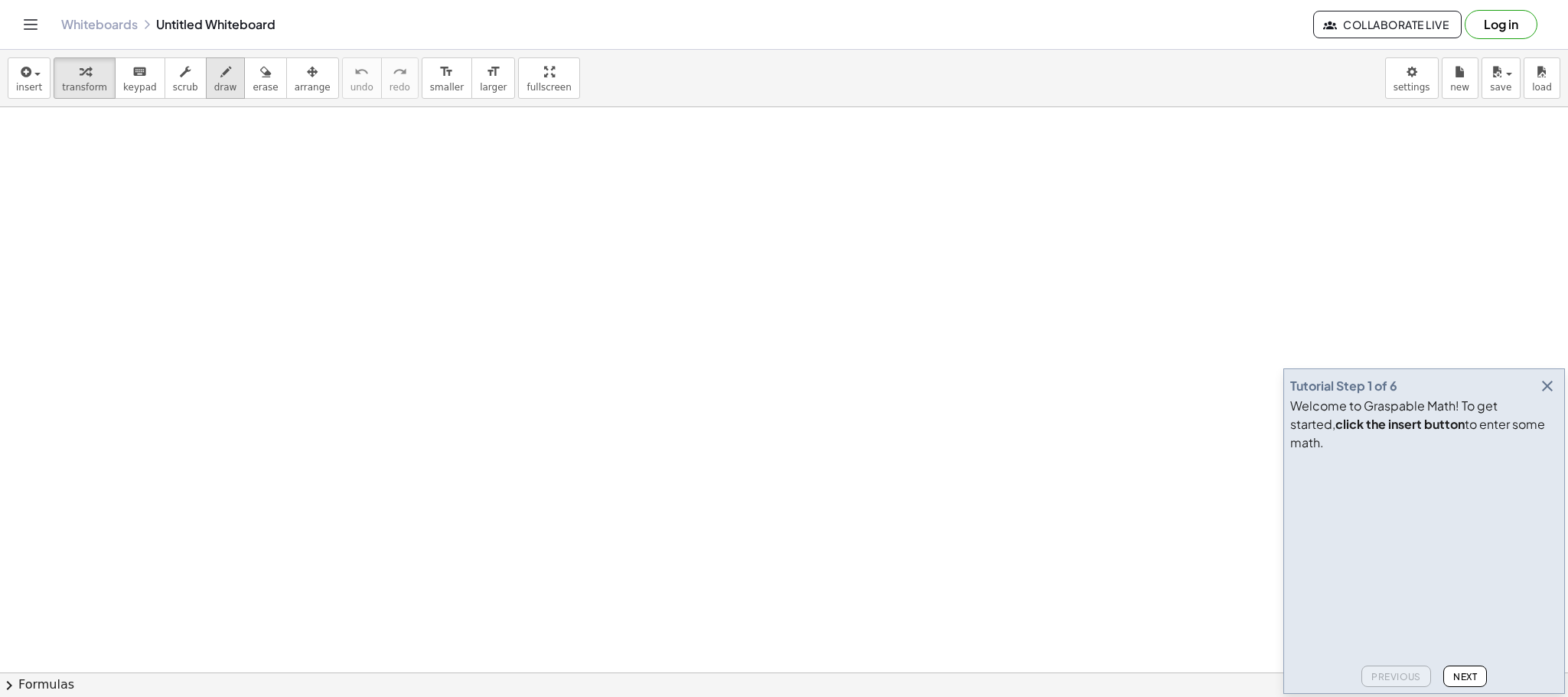
click at [220, 79] on icon "button" at bounding box center [226, 72] width 10 height 18
drag, startPoint x: 189, startPoint y: 150, endPoint x: 221, endPoint y: 214, distance: 71.6
drag, startPoint x: 259, startPoint y: 196, endPoint x: 270, endPoint y: 196, distance: 11.0
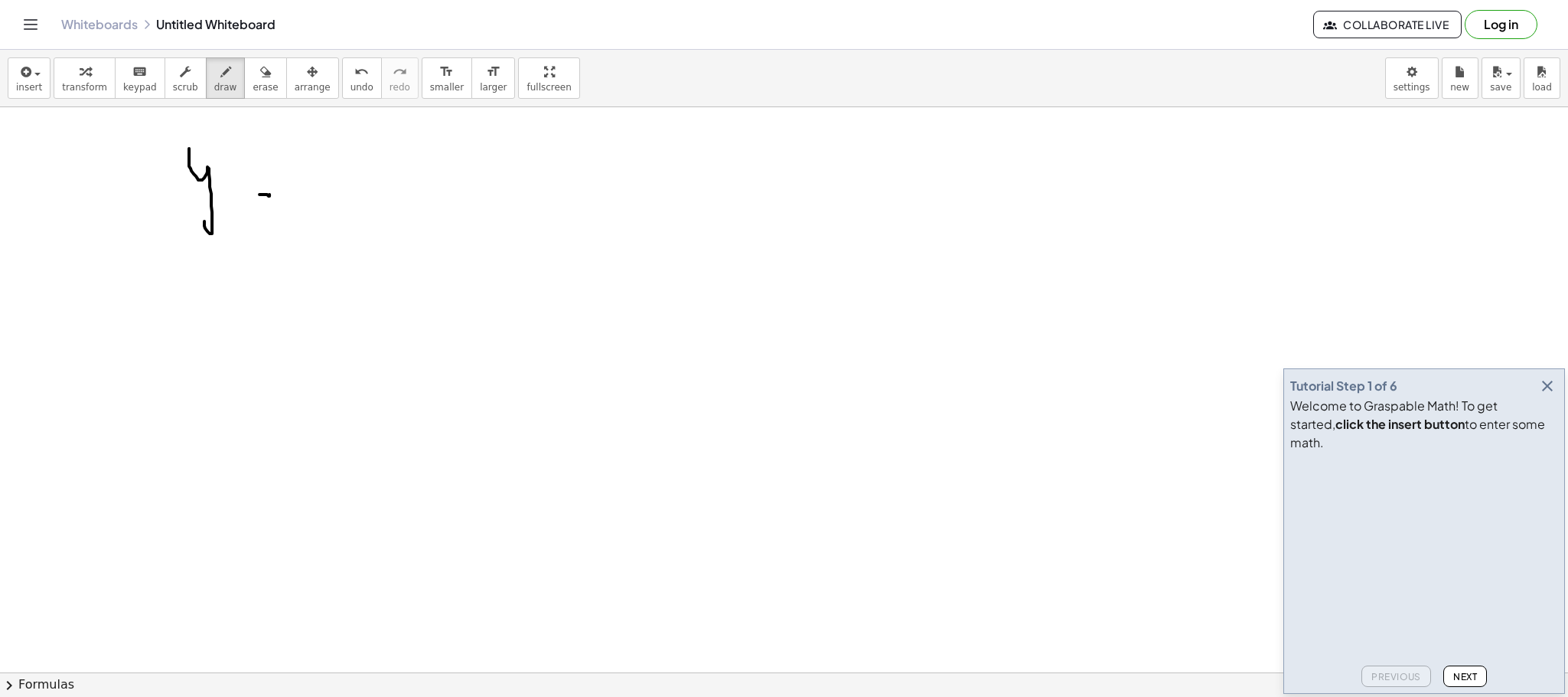
drag, startPoint x: 262, startPoint y: 186, endPoint x: 274, endPoint y: 186, distance: 12.0
drag, startPoint x: 310, startPoint y: 170, endPoint x: 330, endPoint y: 184, distance: 24.4
drag, startPoint x: 347, startPoint y: 172, endPoint x: 367, endPoint y: 195, distance: 30.5
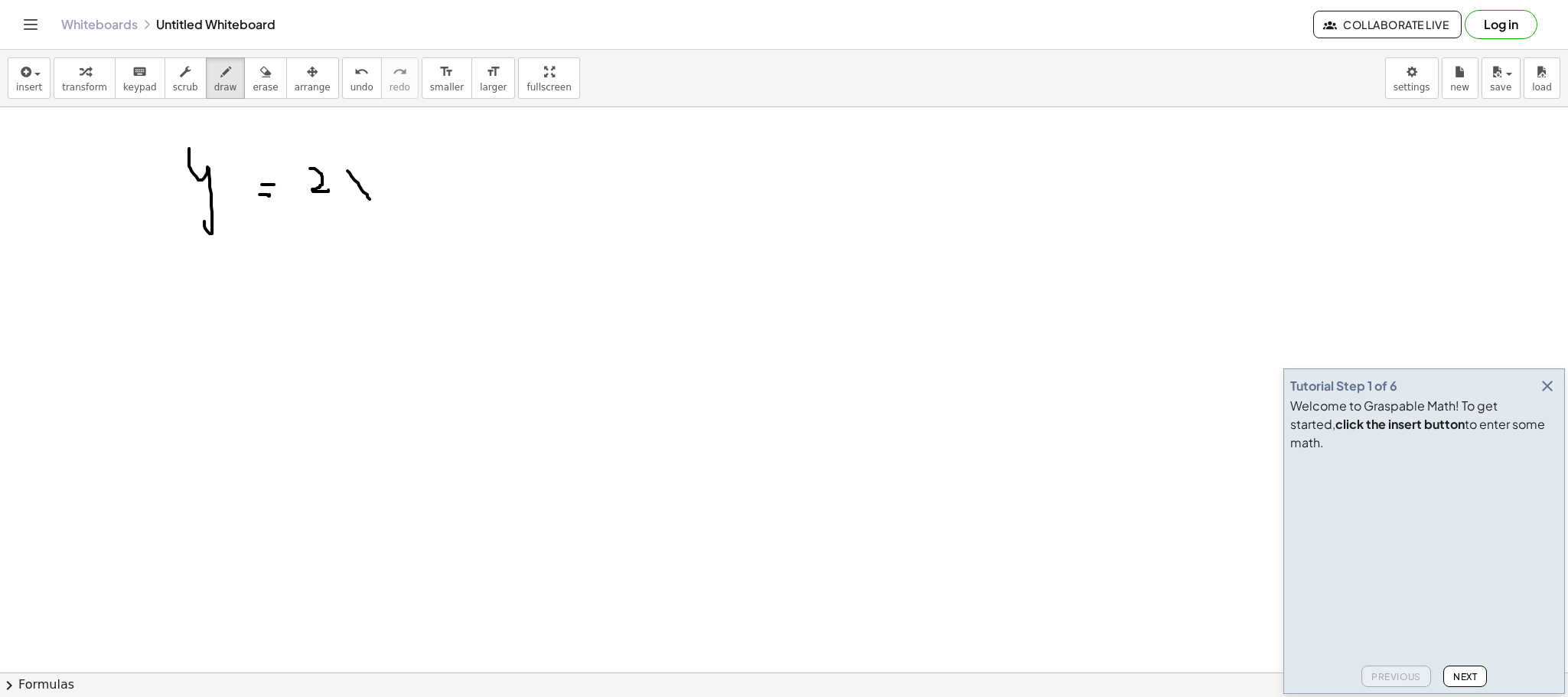
drag, startPoint x: 366, startPoint y: 176, endPoint x: 350, endPoint y: 198, distance: 27.2
drag, startPoint x: 403, startPoint y: 176, endPoint x: 403, endPoint y: 195, distance: 19.0
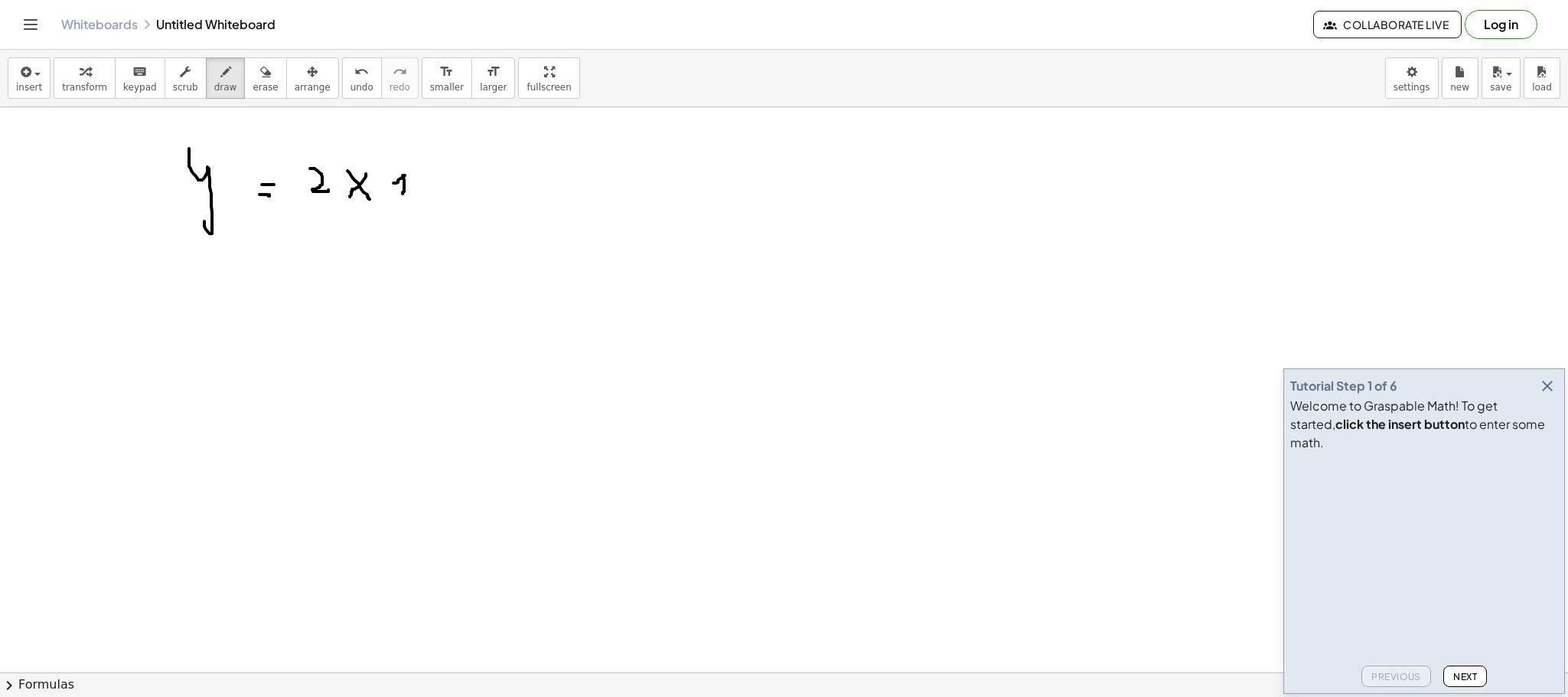
drag, startPoint x: 393, startPoint y: 184, endPoint x: 405, endPoint y: 176, distance: 14.4
drag, startPoint x: 400, startPoint y: 166, endPoint x: 403, endPoint y: 183, distance: 17.3
drag, startPoint x: 403, startPoint y: 176, endPoint x: 418, endPoint y: 173, distance: 15.3
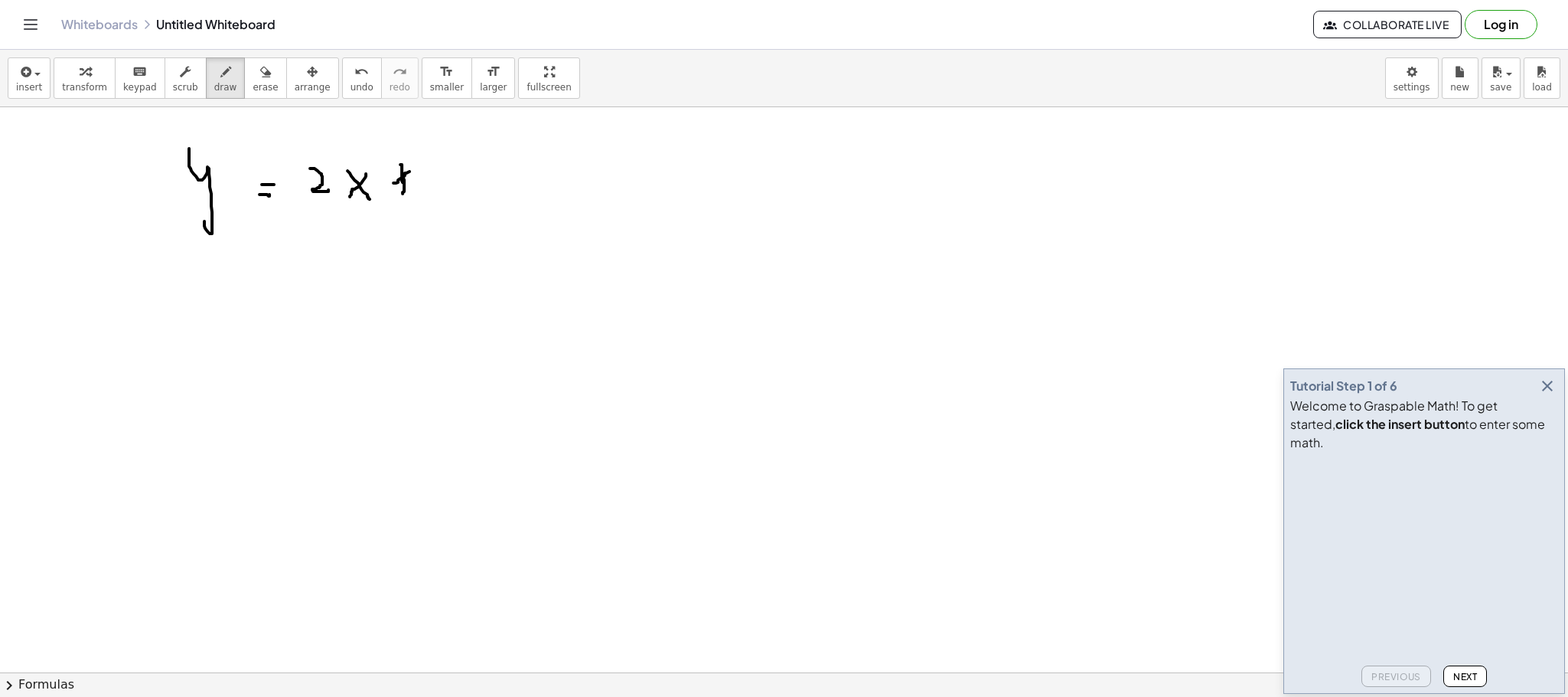
drag, startPoint x: 399, startPoint y: 170, endPoint x: 399, endPoint y: 187, distance: 17.0
drag, startPoint x: 392, startPoint y: 180, endPoint x: 423, endPoint y: 176, distance: 31.3
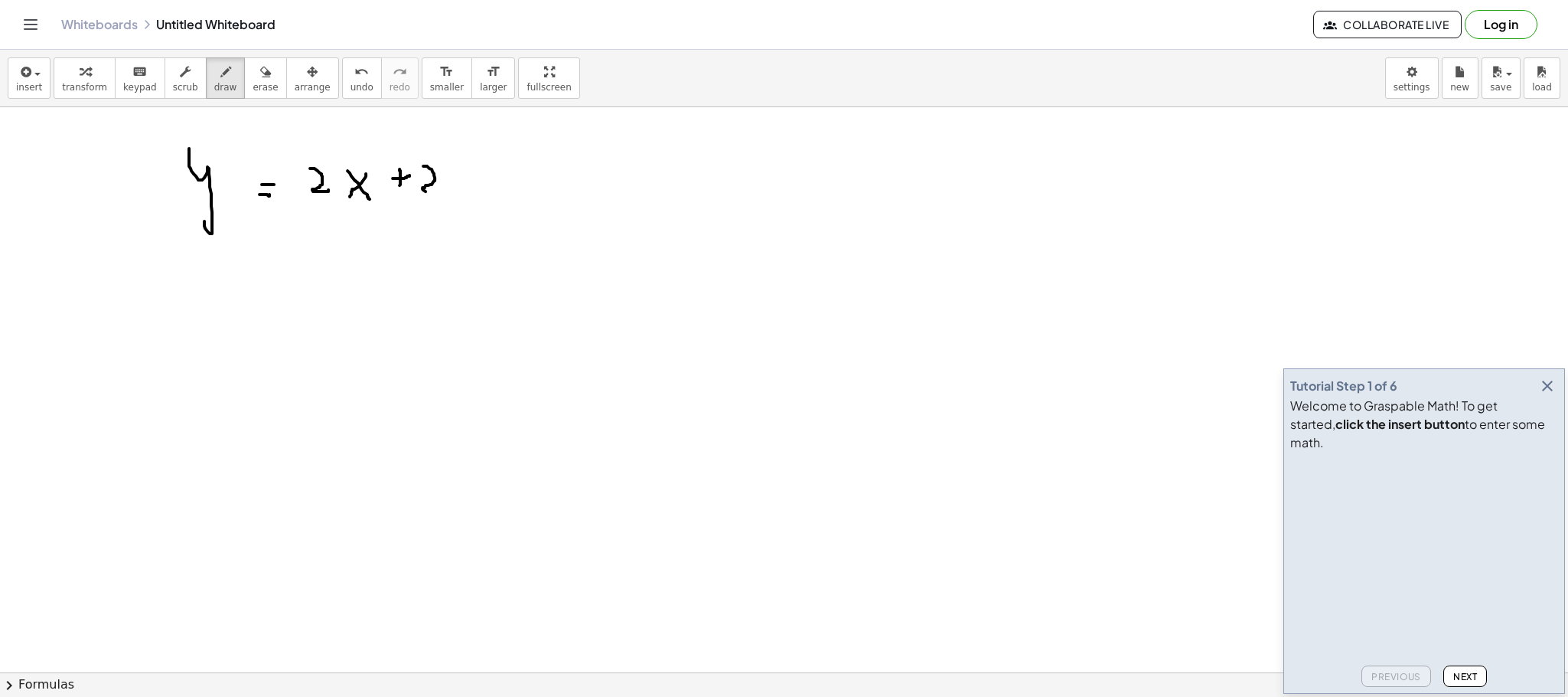
drag, startPoint x: 424, startPoint y: 168, endPoint x: 448, endPoint y: 197, distance: 37.6
drag, startPoint x: 116, startPoint y: 330, endPoint x: 131, endPoint y: 349, distance: 24.2
drag, startPoint x: 134, startPoint y: 336, endPoint x: 123, endPoint y: 352, distance: 19.4
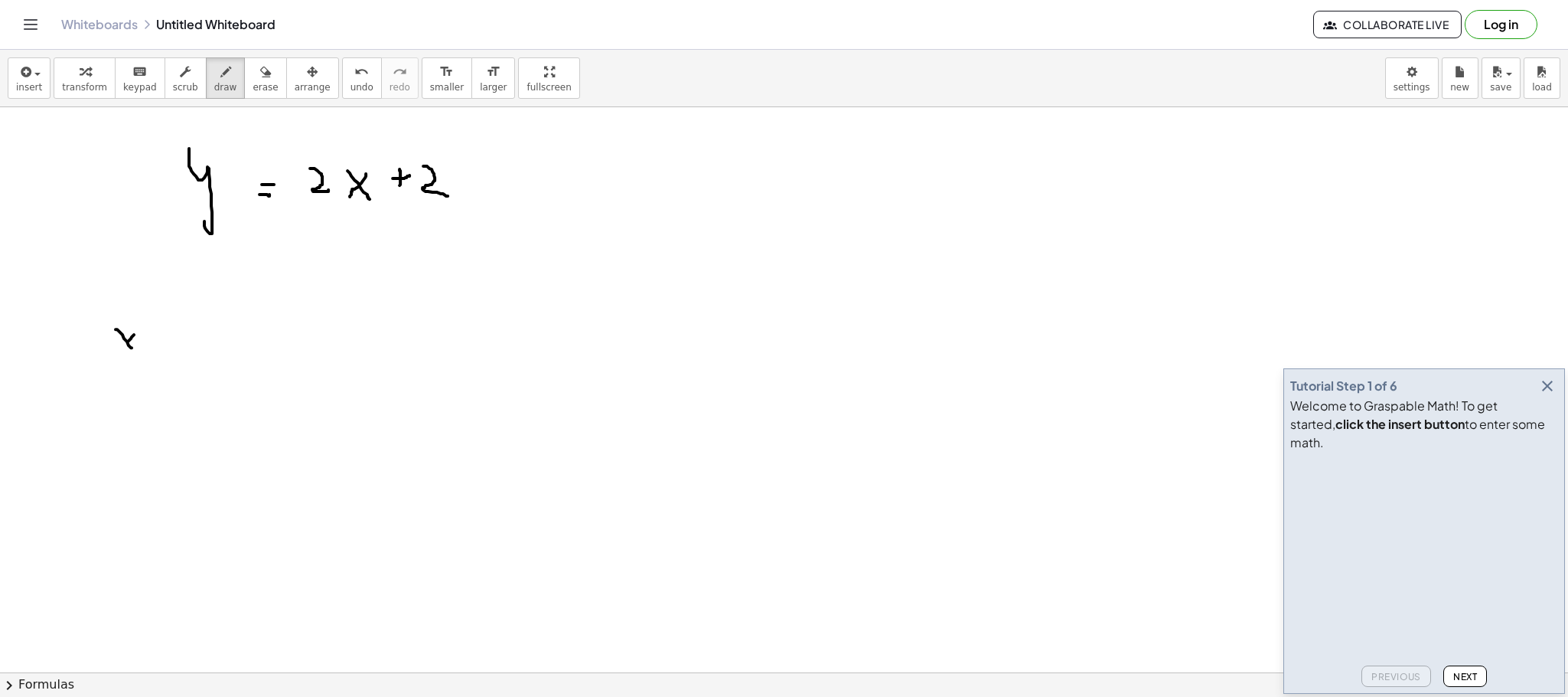
drag, startPoint x: 175, startPoint y: 334, endPoint x: 186, endPoint y: 498, distance: 164.4
drag, startPoint x: 216, startPoint y: 323, endPoint x: 218, endPoint y: 361, distance: 38.1
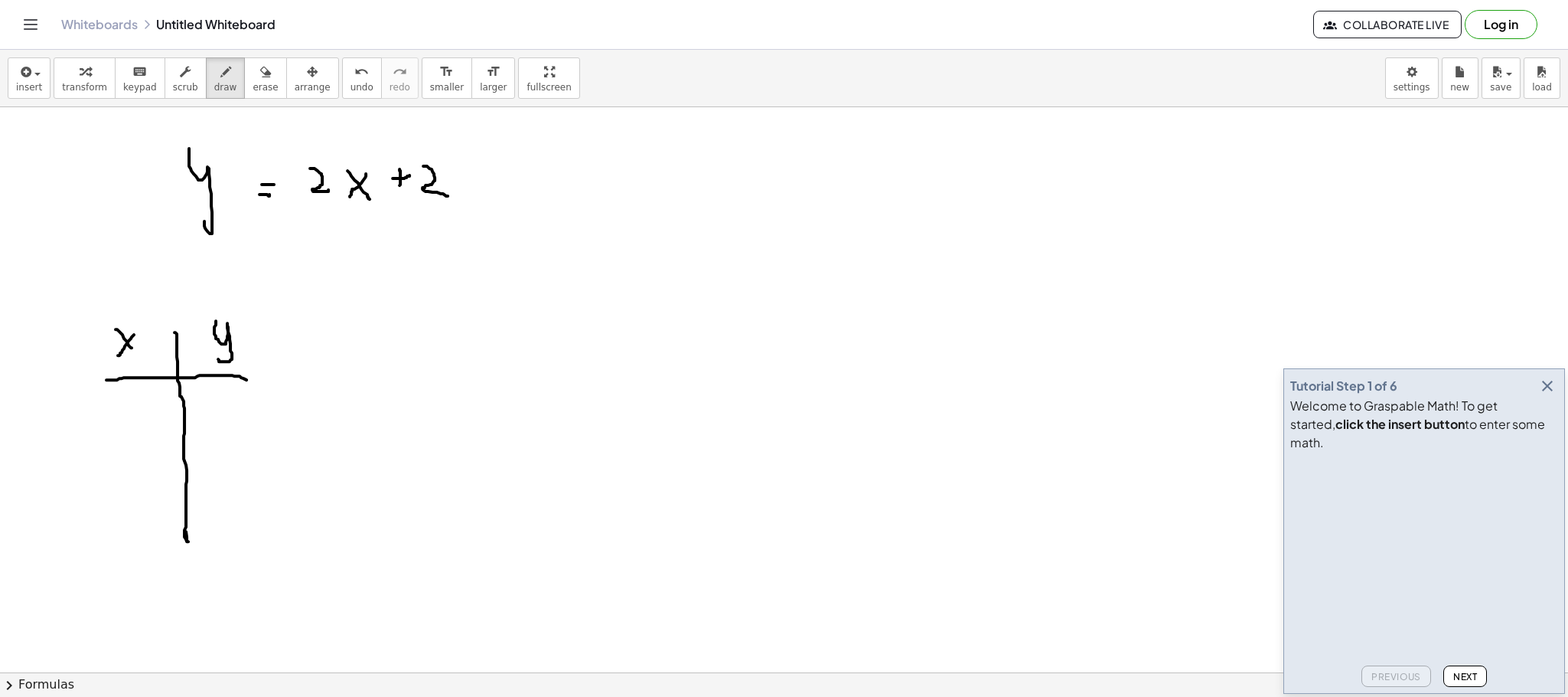
drag, startPoint x: 106, startPoint y: 381, endPoint x: 253, endPoint y: 384, distance: 147.0
drag, startPoint x: 127, startPoint y: 419, endPoint x: 140, endPoint y: 451, distance: 34.5
drag, startPoint x: 122, startPoint y: 480, endPoint x: 140, endPoint y: 495, distance: 23.4
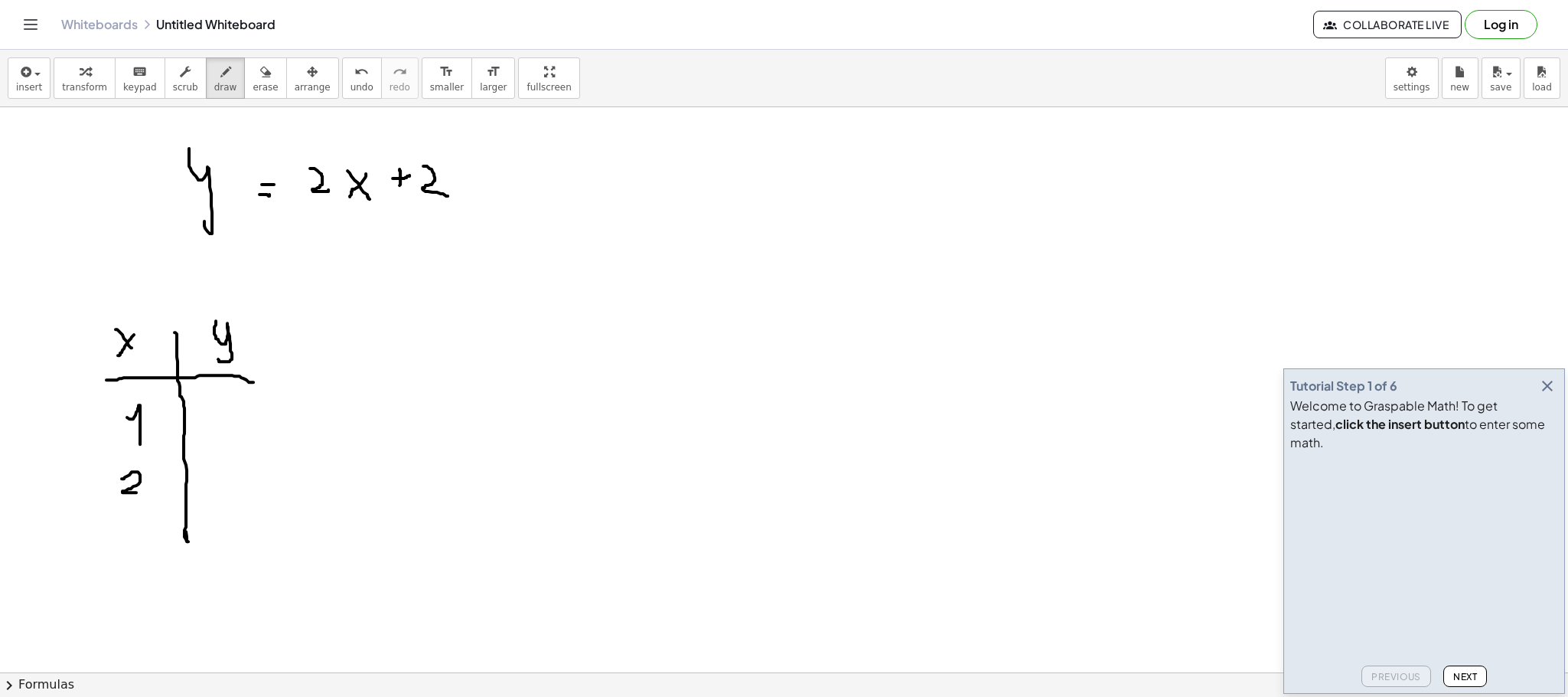
drag, startPoint x: 197, startPoint y: 402, endPoint x: 219, endPoint y: 430, distance: 35.6
drag, startPoint x: 250, startPoint y: 423, endPoint x: 256, endPoint y: 437, distance: 15.2
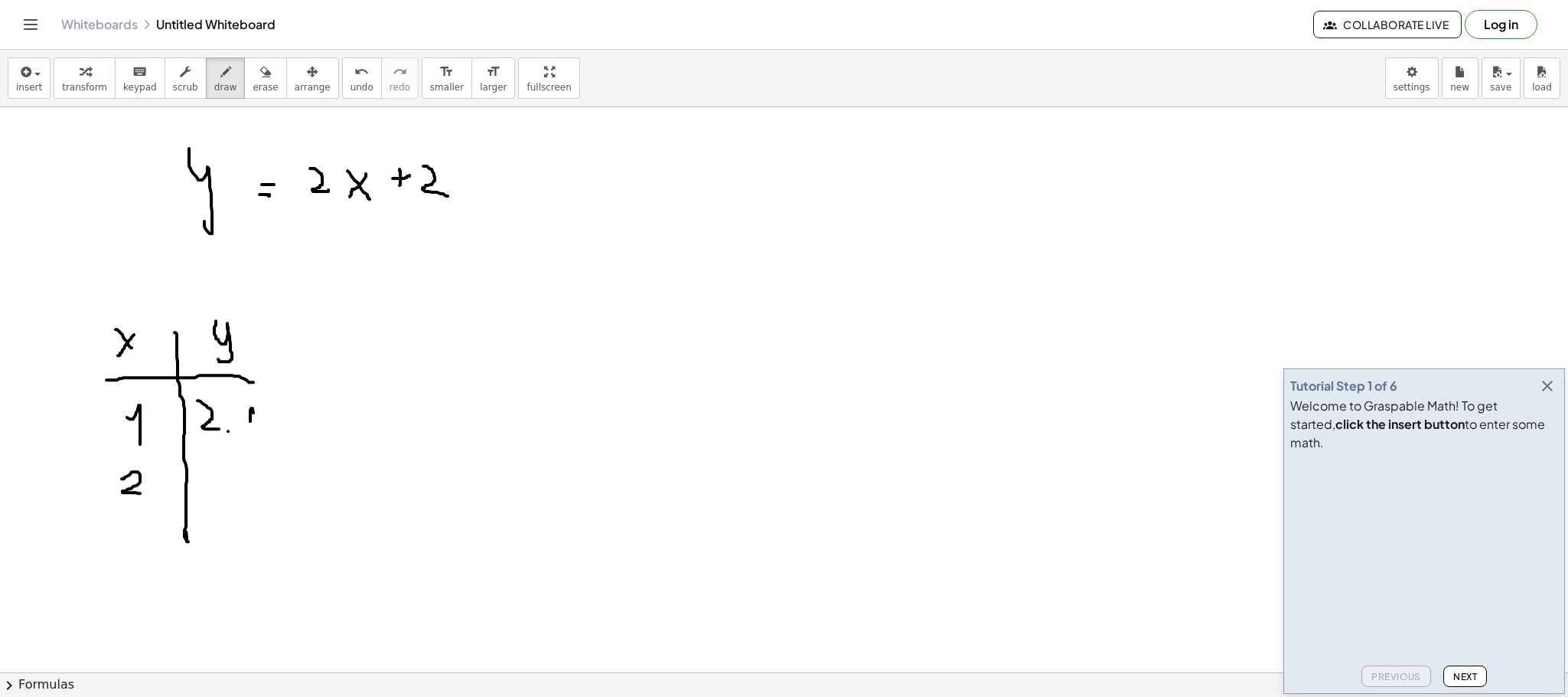
drag, startPoint x: 288, startPoint y: 424, endPoint x: 285, endPoint y: 432, distance: 8.5
drag, startPoint x: 283, startPoint y: 425, endPoint x: 303, endPoint y: 417, distance: 21.5
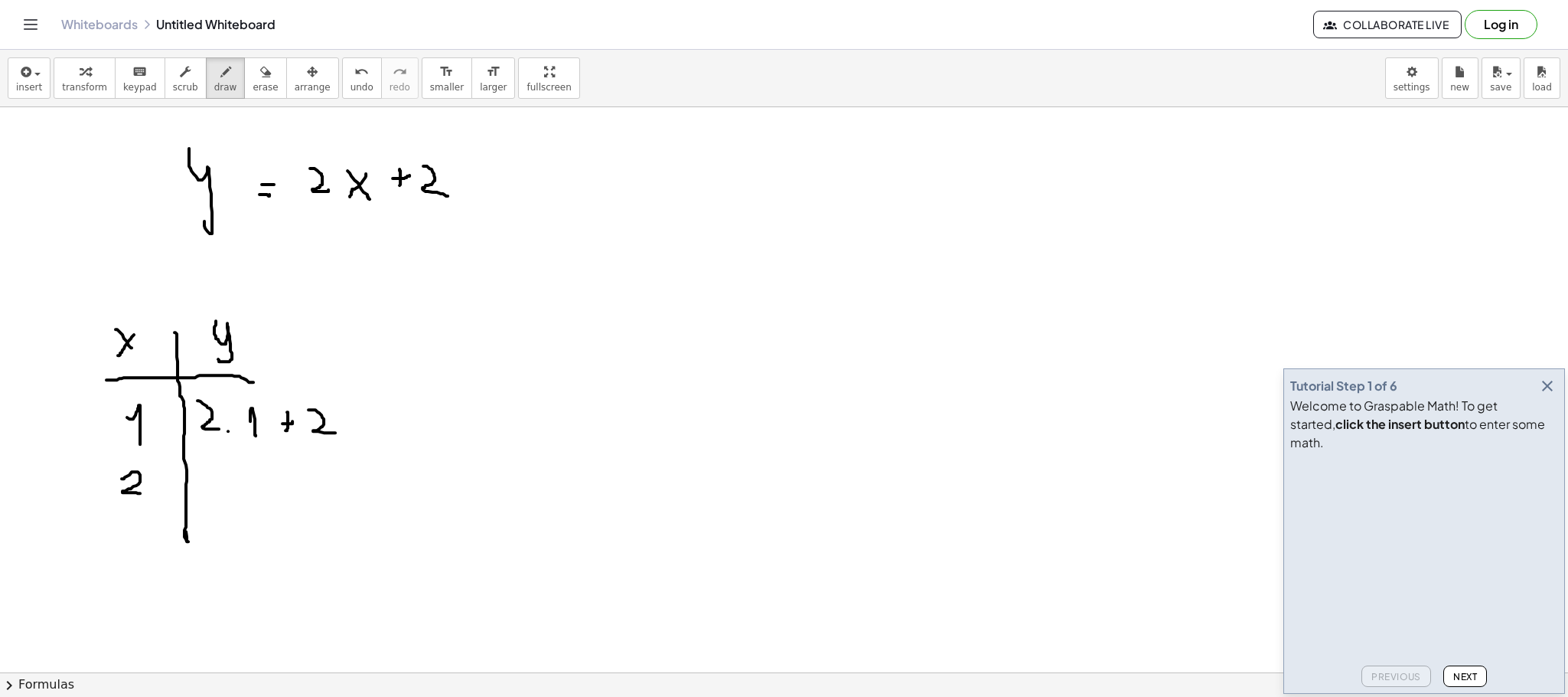
drag, startPoint x: 310, startPoint y: 411, endPoint x: 334, endPoint y: 430, distance: 30.6
drag, startPoint x: 363, startPoint y: 430, endPoint x: 372, endPoint y: 425, distance: 10.3
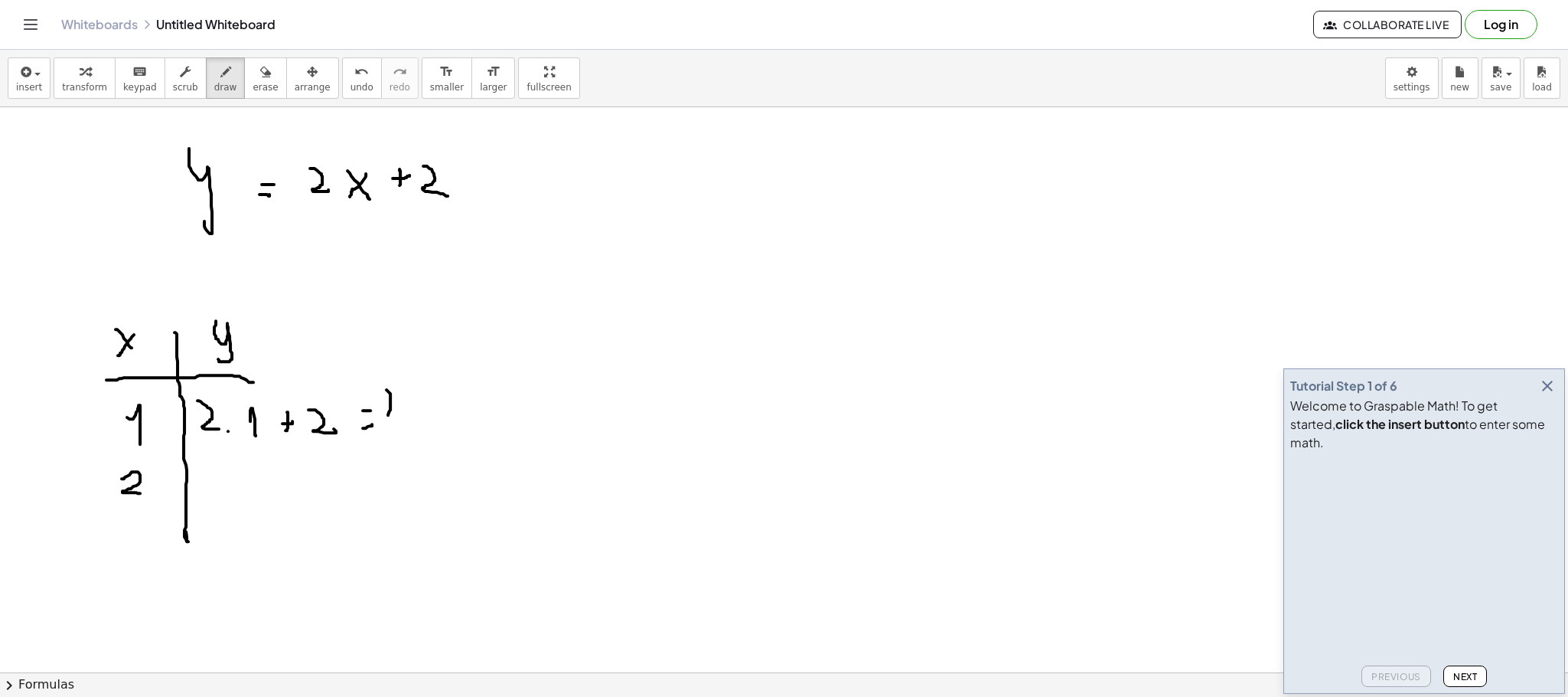
drag, startPoint x: 386, startPoint y: 391, endPoint x: 399, endPoint y: 412, distance: 24.7
drag, startPoint x: 207, startPoint y: 470, endPoint x: 237, endPoint y: 489, distance: 35.5
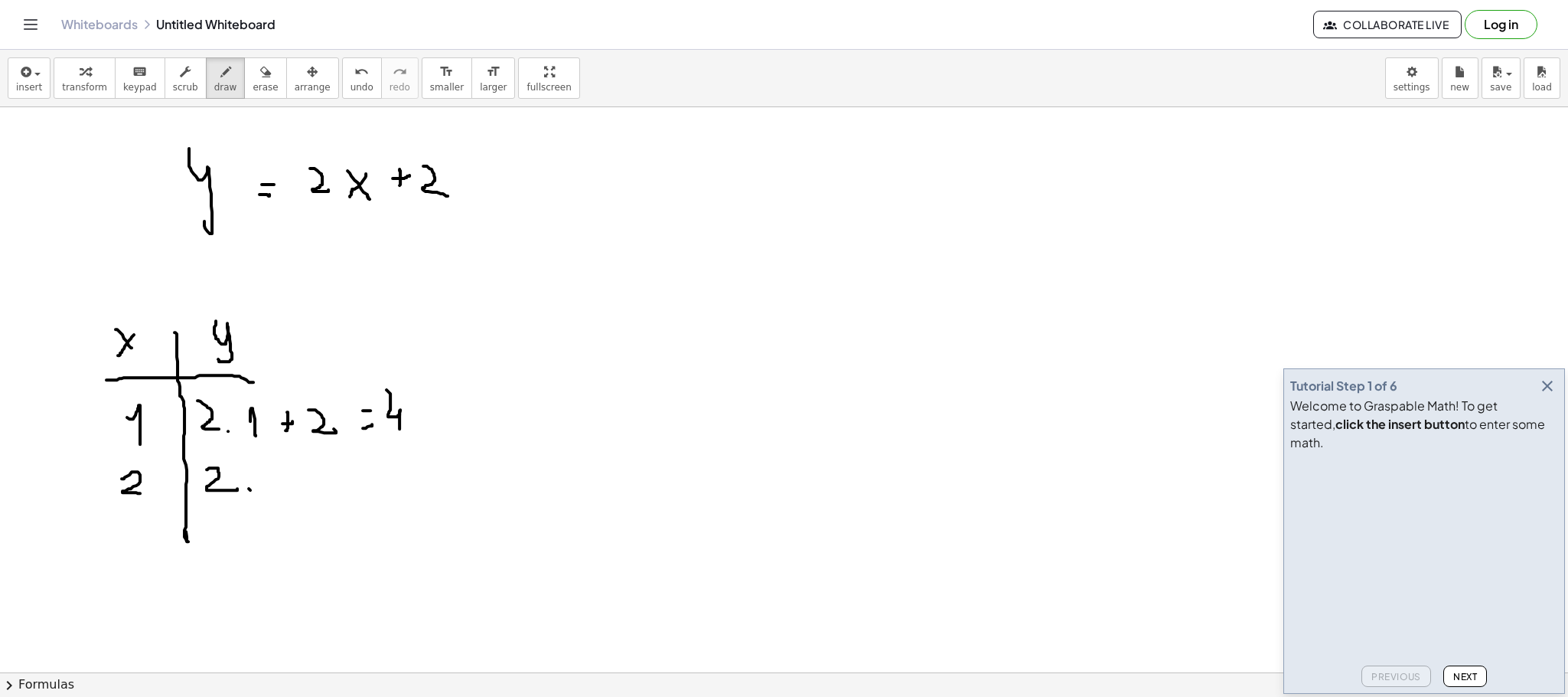
drag, startPoint x: 265, startPoint y: 470, endPoint x: 292, endPoint y: 488, distance: 32.4
drag, startPoint x: 315, startPoint y: 471, endPoint x: 309, endPoint y: 483, distance: 13.4
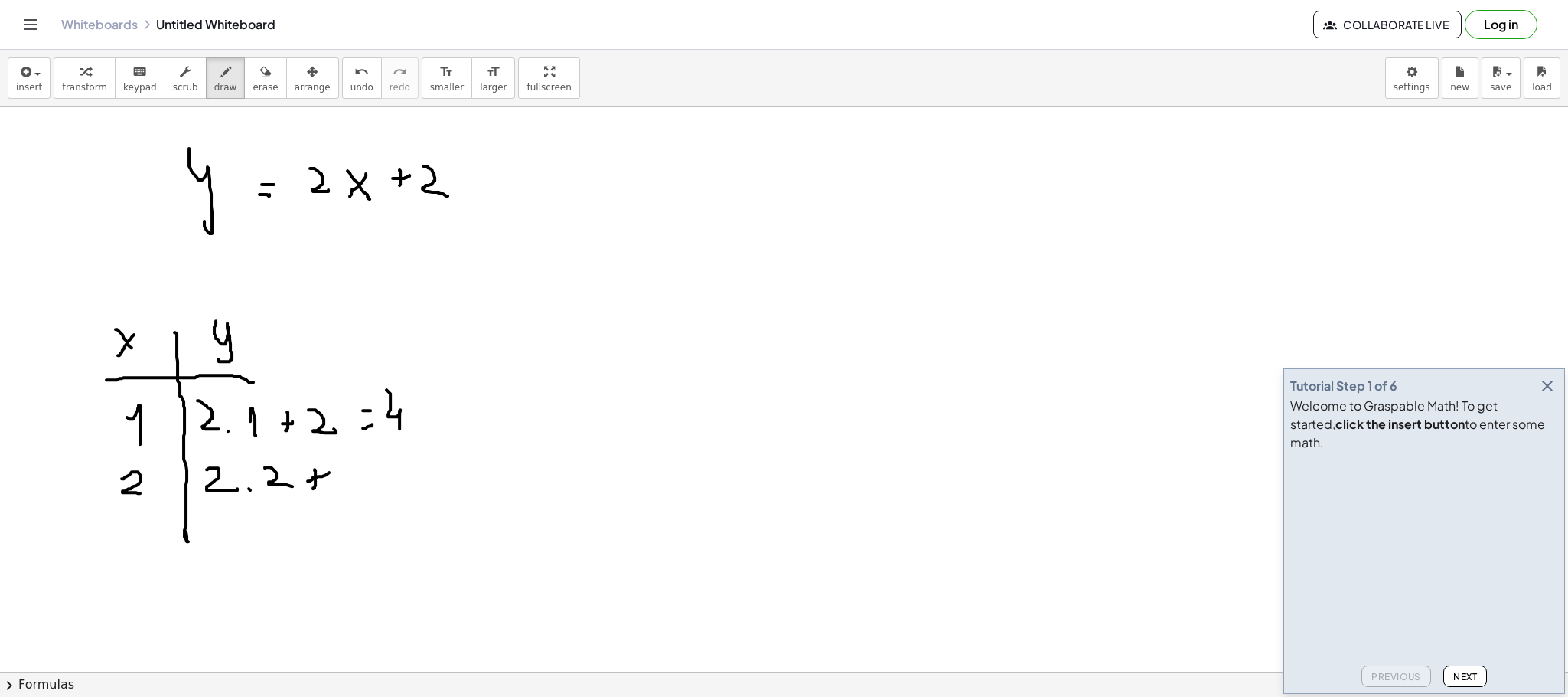
drag
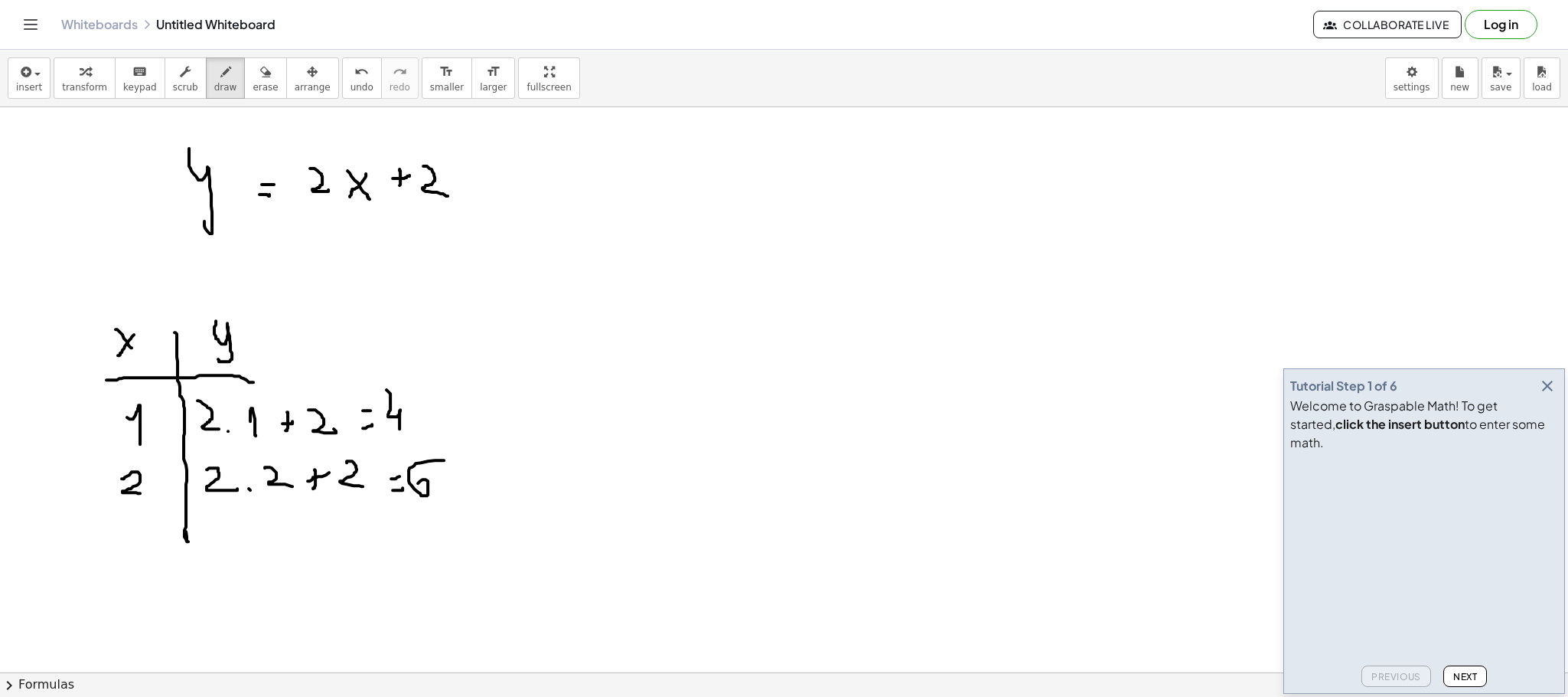
click at [1550, 395] on icon "button" at bounding box center [1546, 386] width 18 height 18
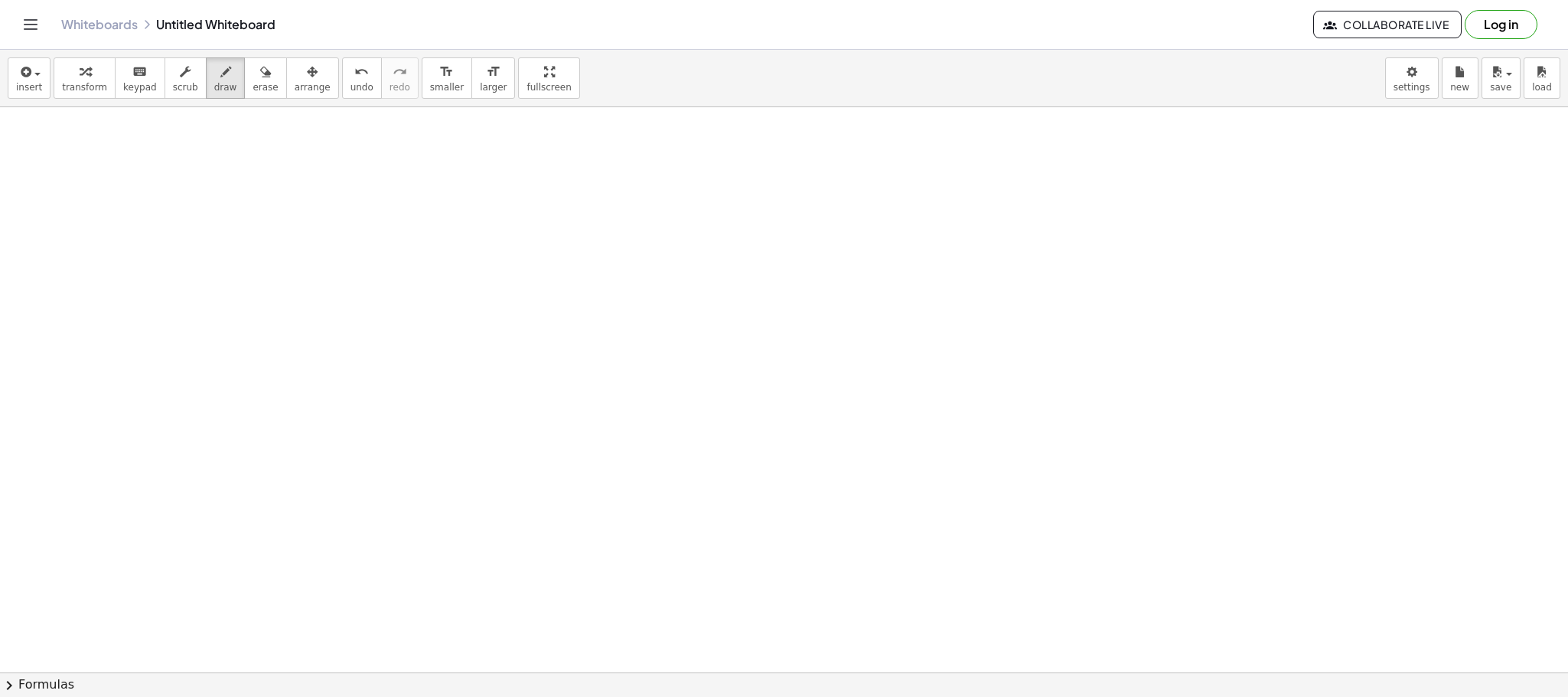
scroll to position [574, 0]
drag, startPoint x: 298, startPoint y: 233, endPoint x: 322, endPoint y: 308, distance: 78.7
click at [315, 326] on div at bounding box center [784, 147] width 1568 height 1228
drag, startPoint x: 384, startPoint y: 276, endPoint x: 395, endPoint y: 274, distance: 11.2
click at [395, 276] on div at bounding box center [784, 147] width 1568 height 1228
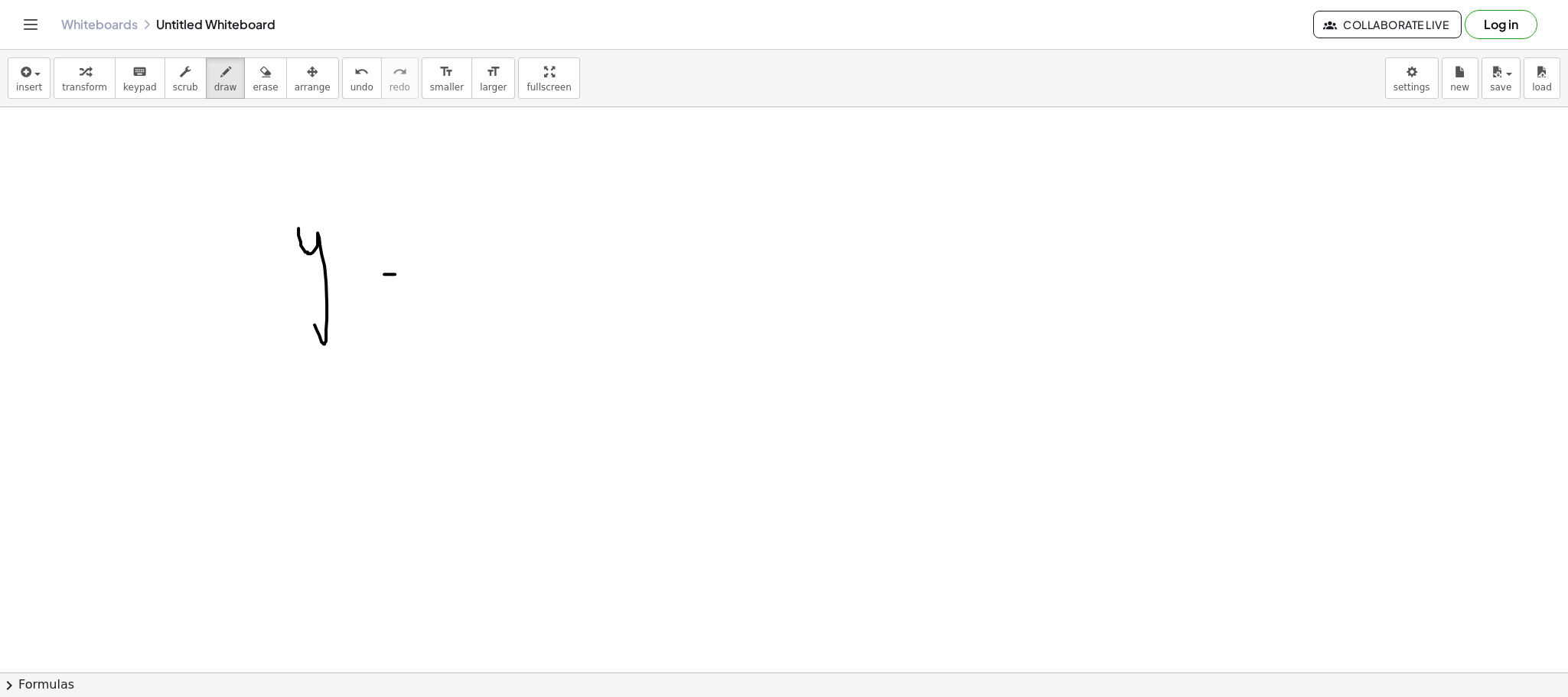
click at [393, 260] on div at bounding box center [784, 147] width 1568 height 1228
drag, startPoint x: 437, startPoint y: 250, endPoint x: 457, endPoint y: 263, distance: 23.9
click at [455, 265] on div at bounding box center [784, 147] width 1568 height 1228
click at [473, 265] on div at bounding box center [784, 147] width 1568 height 1228
drag, startPoint x: 491, startPoint y: 242, endPoint x: 500, endPoint y: 264, distance: 23.8
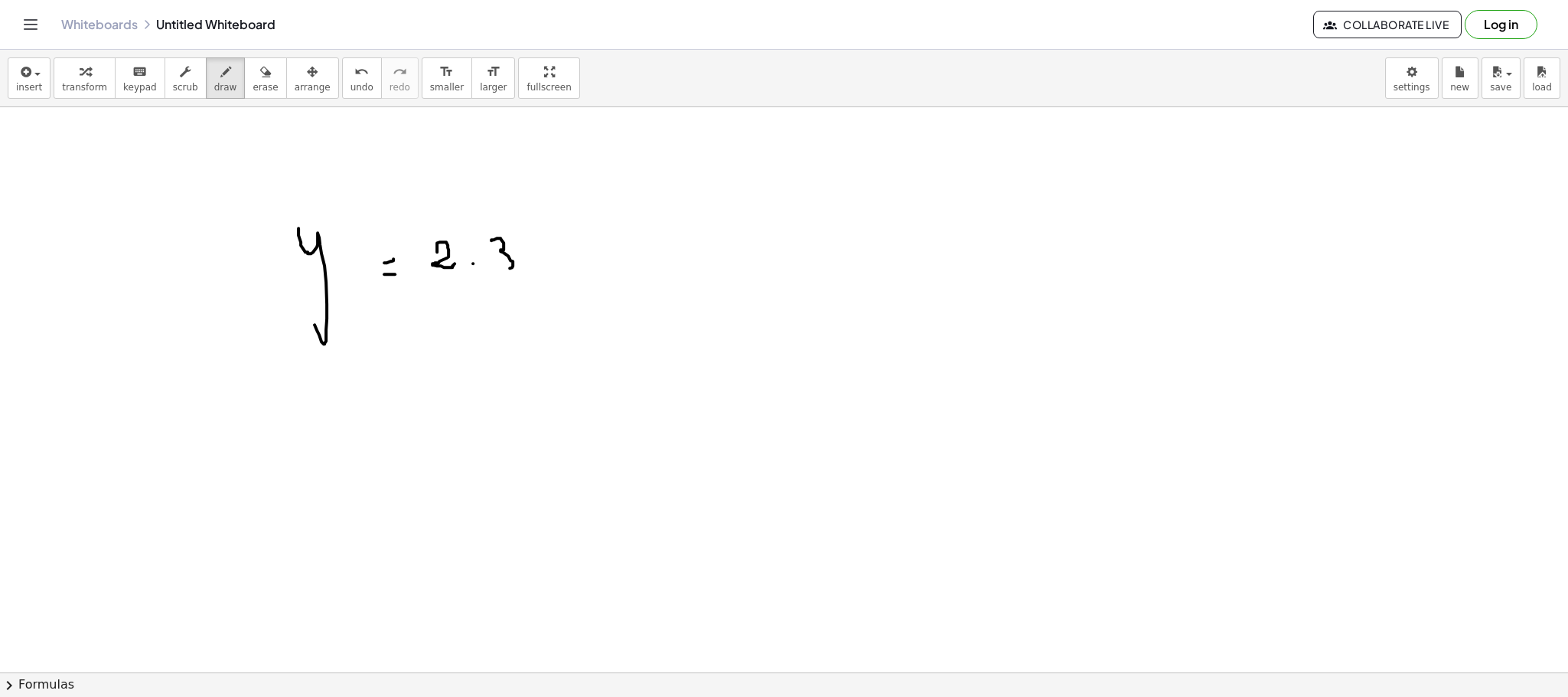
click at [503, 266] on div at bounding box center [784, 147] width 1568 height 1228
drag, startPoint x: 577, startPoint y: 256, endPoint x: 570, endPoint y: 263, distance: 9.9
click at [571, 269] on div at bounding box center [784, 147] width 1568 height 1228
drag, startPoint x: 571, startPoint y: 259, endPoint x: 579, endPoint y: 256, distance: 8.5
click at [579, 258] on div at bounding box center [784, 147] width 1568 height 1228
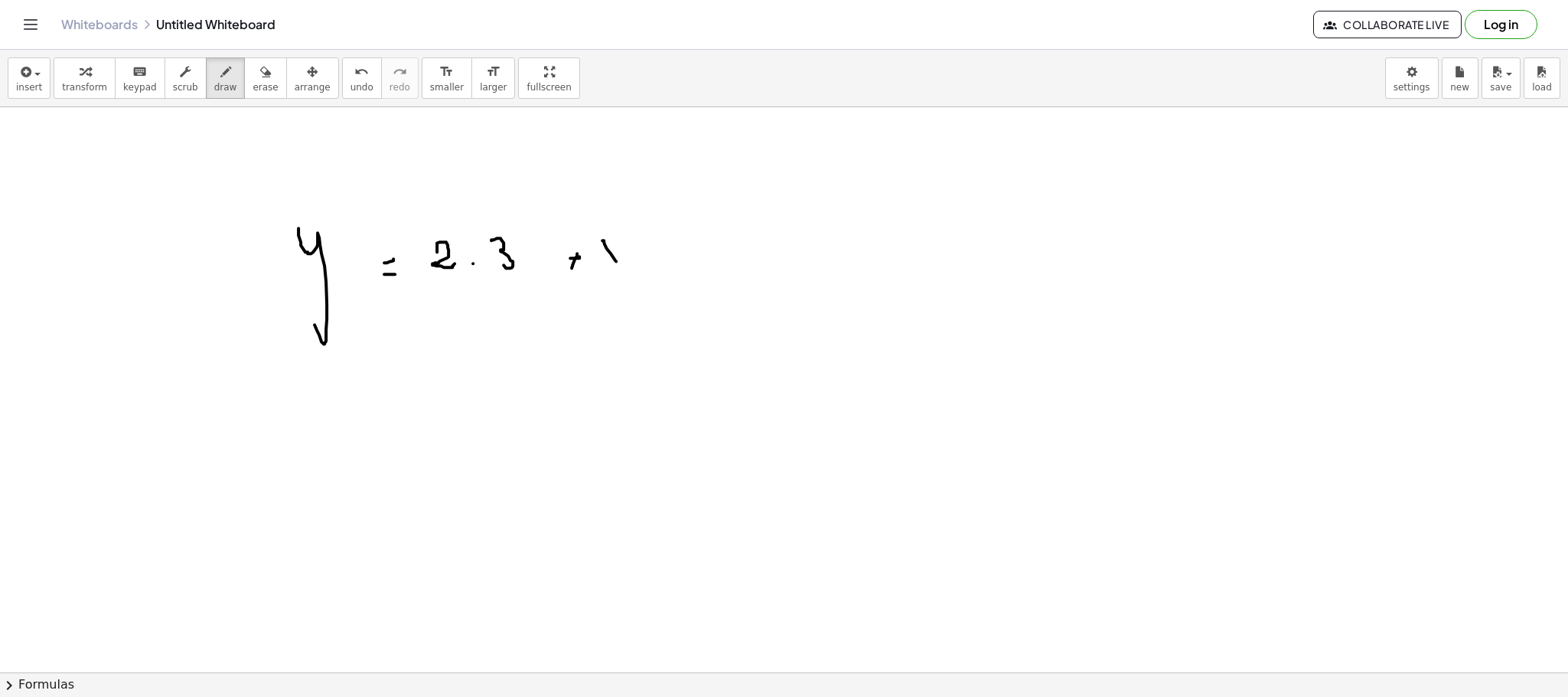
drag, startPoint x: 603, startPoint y: 242, endPoint x: 621, endPoint y: 250, distance: 19.7
click at [617, 259] on div at bounding box center [784, 147] width 1568 height 1228
drag, startPoint x: 607, startPoint y: 259, endPoint x: 597, endPoint y: 265, distance: 11.7
click at [599, 265] on div at bounding box center [784, 147] width 1568 height 1228
drag, startPoint x: 246, startPoint y: 398, endPoint x: 274, endPoint y: 430, distance: 42.5
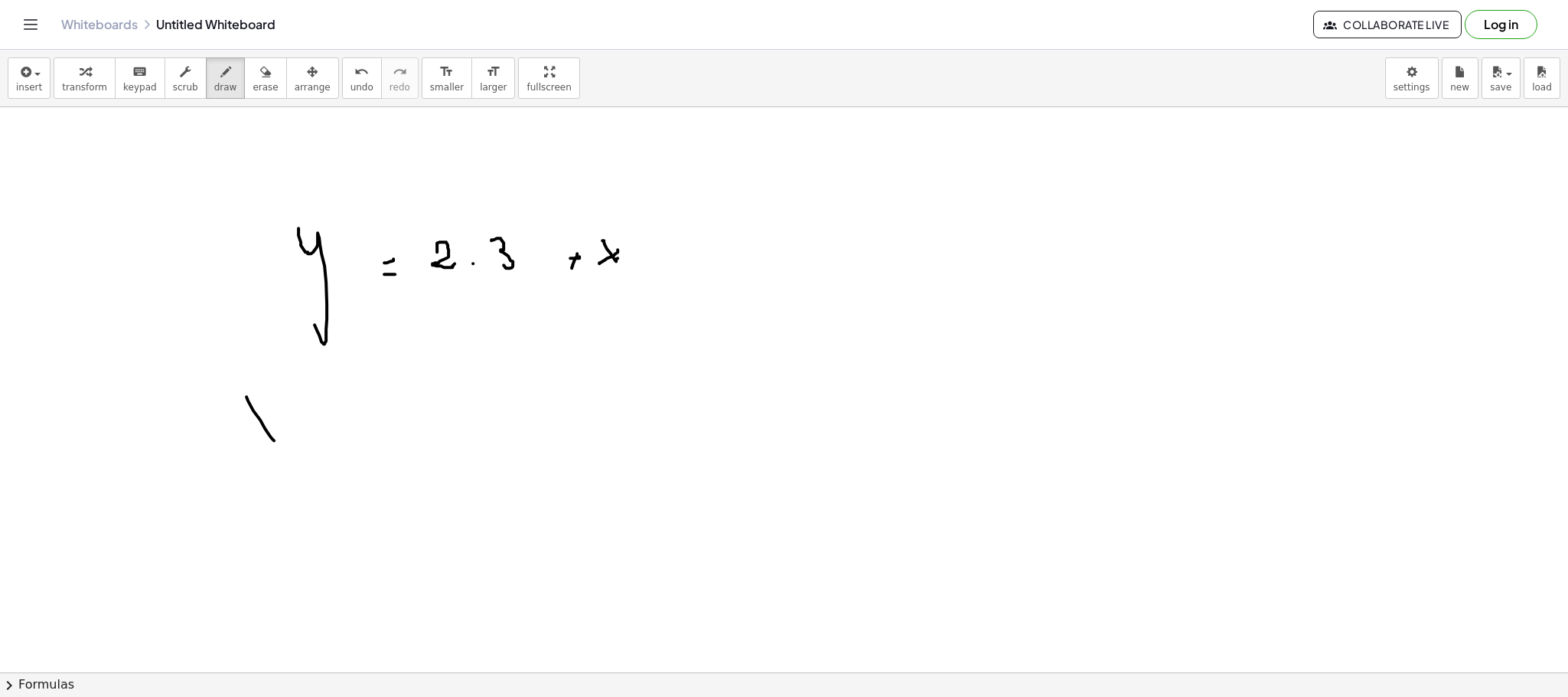
click at [276, 441] on div at bounding box center [784, 147] width 1568 height 1228
drag, startPoint x: 274, startPoint y: 402, endPoint x: 252, endPoint y: 446, distance: 49.2
click at [252, 446] on div at bounding box center [784, 147] width 1568 height 1228
drag, startPoint x: 358, startPoint y: 398, endPoint x: 349, endPoint y: 582, distance: 184.2
click at [349, 582] on div at bounding box center [784, 147] width 1568 height 1228
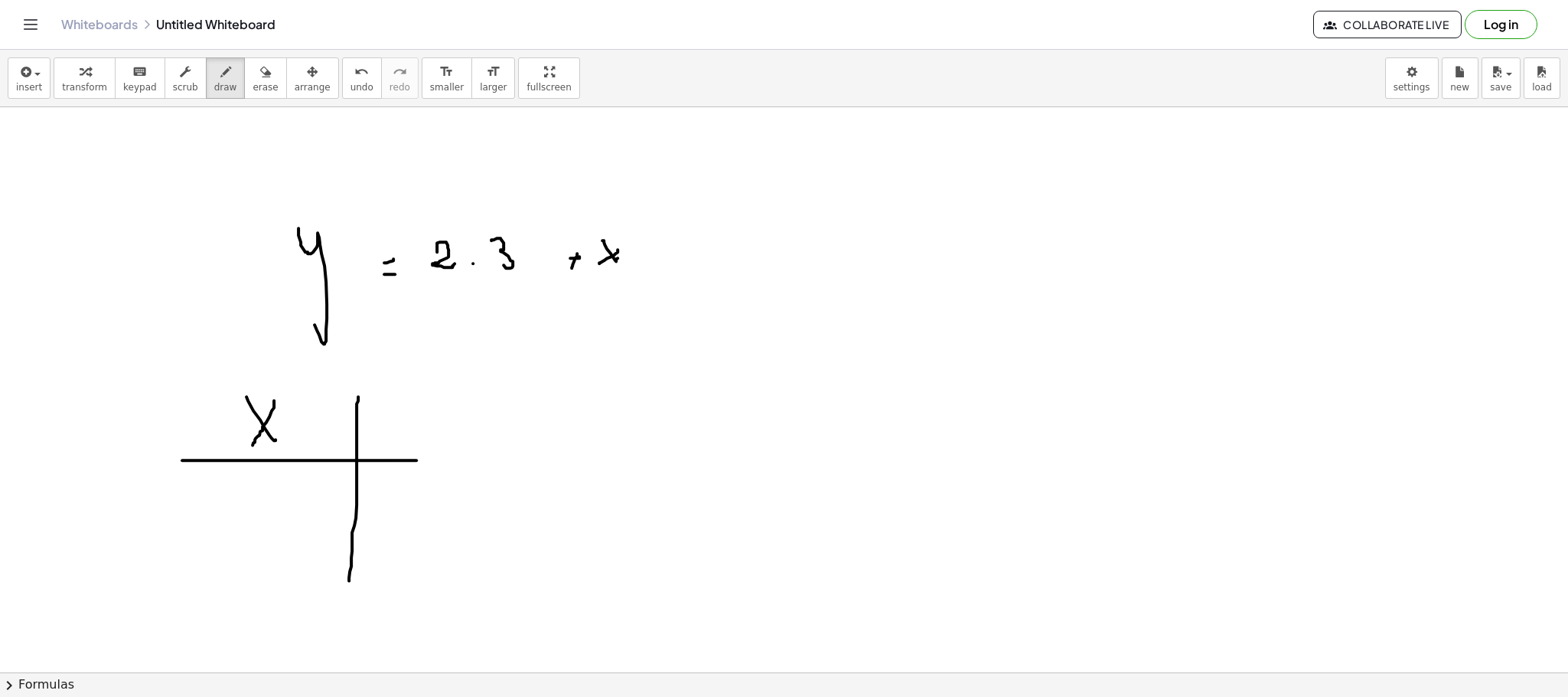
drag, startPoint x: 191, startPoint y: 462, endPoint x: 522, endPoint y: 463, distance: 331.0
click at [522, 463] on div at bounding box center [784, 147] width 1568 height 1228
drag, startPoint x: 237, startPoint y: 512, endPoint x: 252, endPoint y: 534, distance: 26.6
click at [252, 534] on div at bounding box center [784, 147] width 1568 height 1228
drag, startPoint x: 389, startPoint y: 487, endPoint x: 413, endPoint y: 508, distance: 31.9
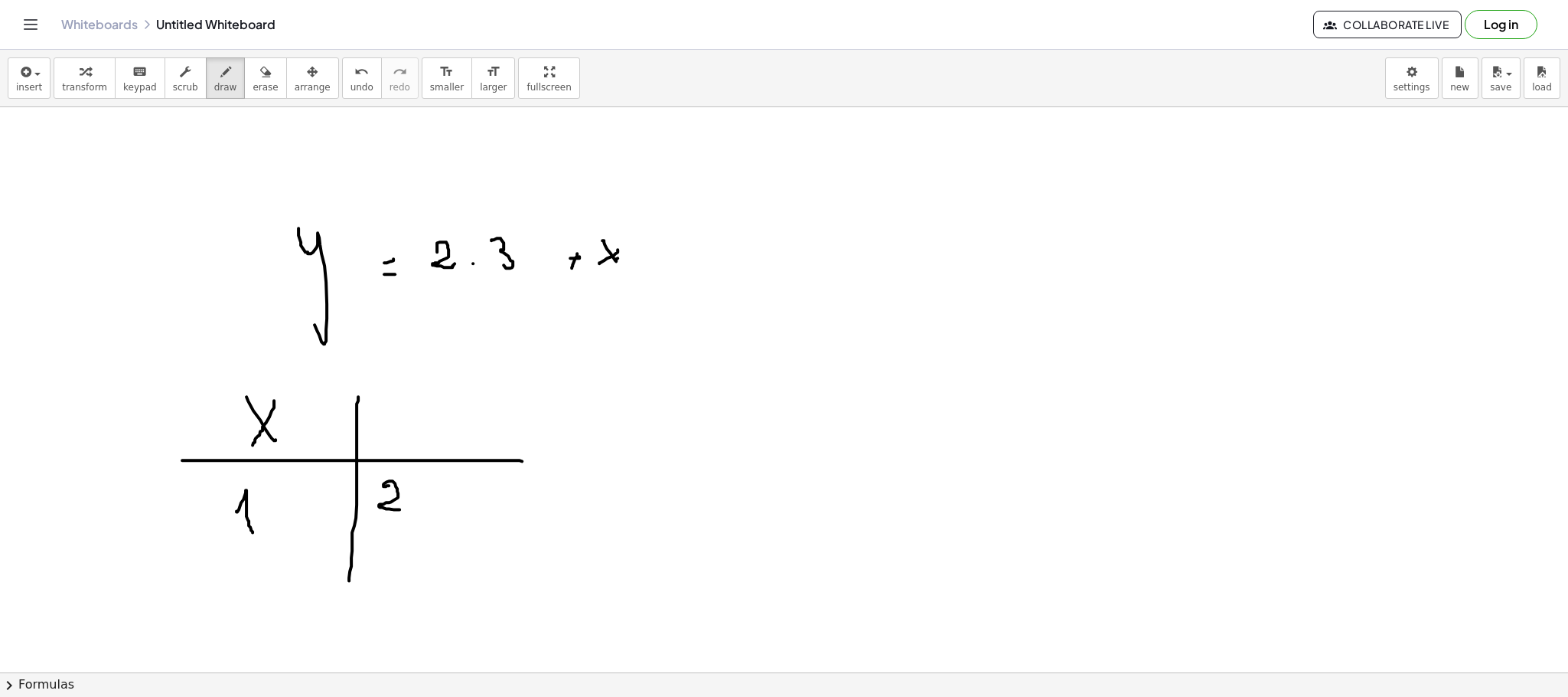
click at [399, 510] on div at bounding box center [784, 147] width 1568 height 1228
click at [417, 508] on div at bounding box center [784, 147] width 1568 height 1228
drag, startPoint x: 430, startPoint y: 485, endPoint x: 425, endPoint y: 508, distance: 23.5
click at [425, 508] on div at bounding box center [784, 147] width 1568 height 1228
drag, startPoint x: 503, startPoint y: 478, endPoint x: 496, endPoint y: 505, distance: 27.9
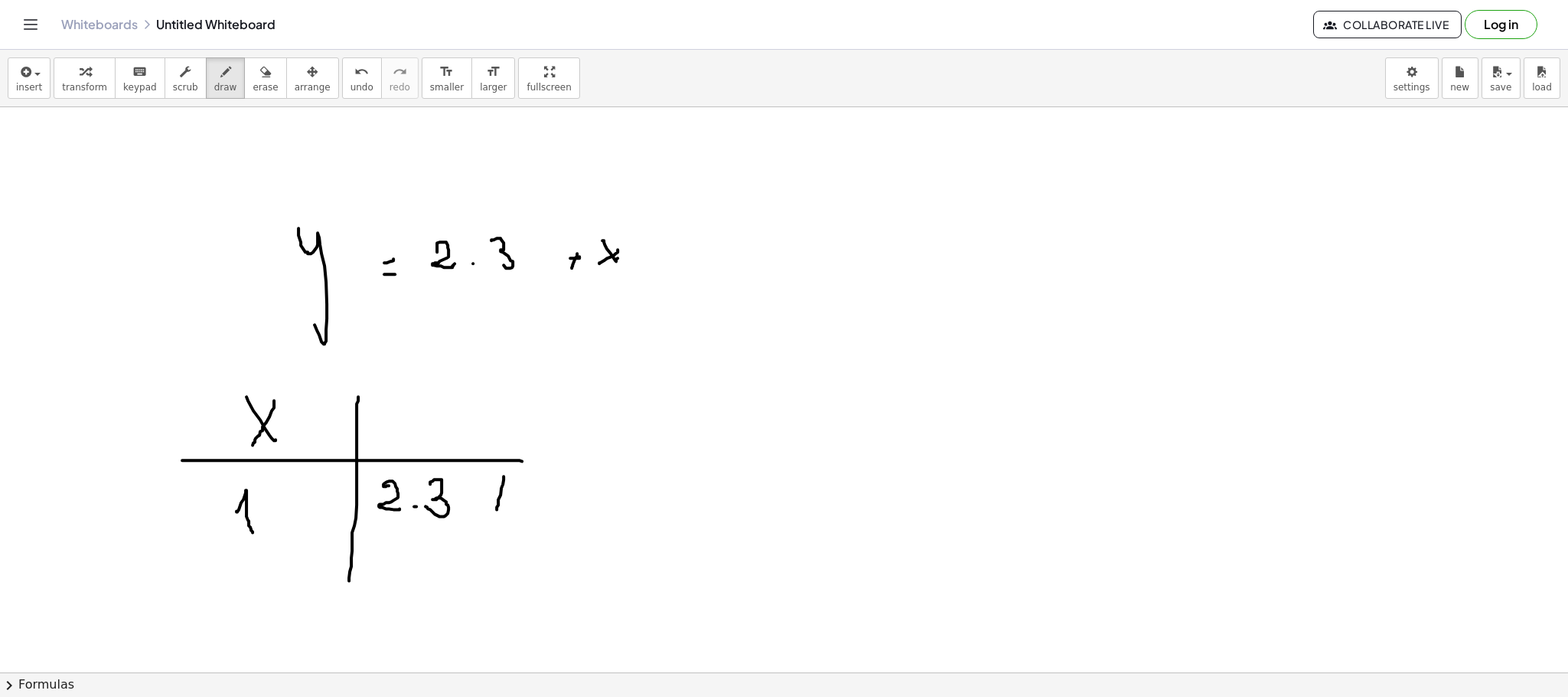
click at [497, 512] on div at bounding box center [784, 147] width 1568 height 1228
drag, startPoint x: 496, startPoint y: 502, endPoint x: 529, endPoint y: 451, distance: 60.7
click at [514, 501] on div at bounding box center [784, 147] width 1568 height 1228
drag, startPoint x: 582, startPoint y: 294, endPoint x: 558, endPoint y: 246, distance: 53.7
click at [558, 244] on div at bounding box center [784, 147] width 1568 height 1228
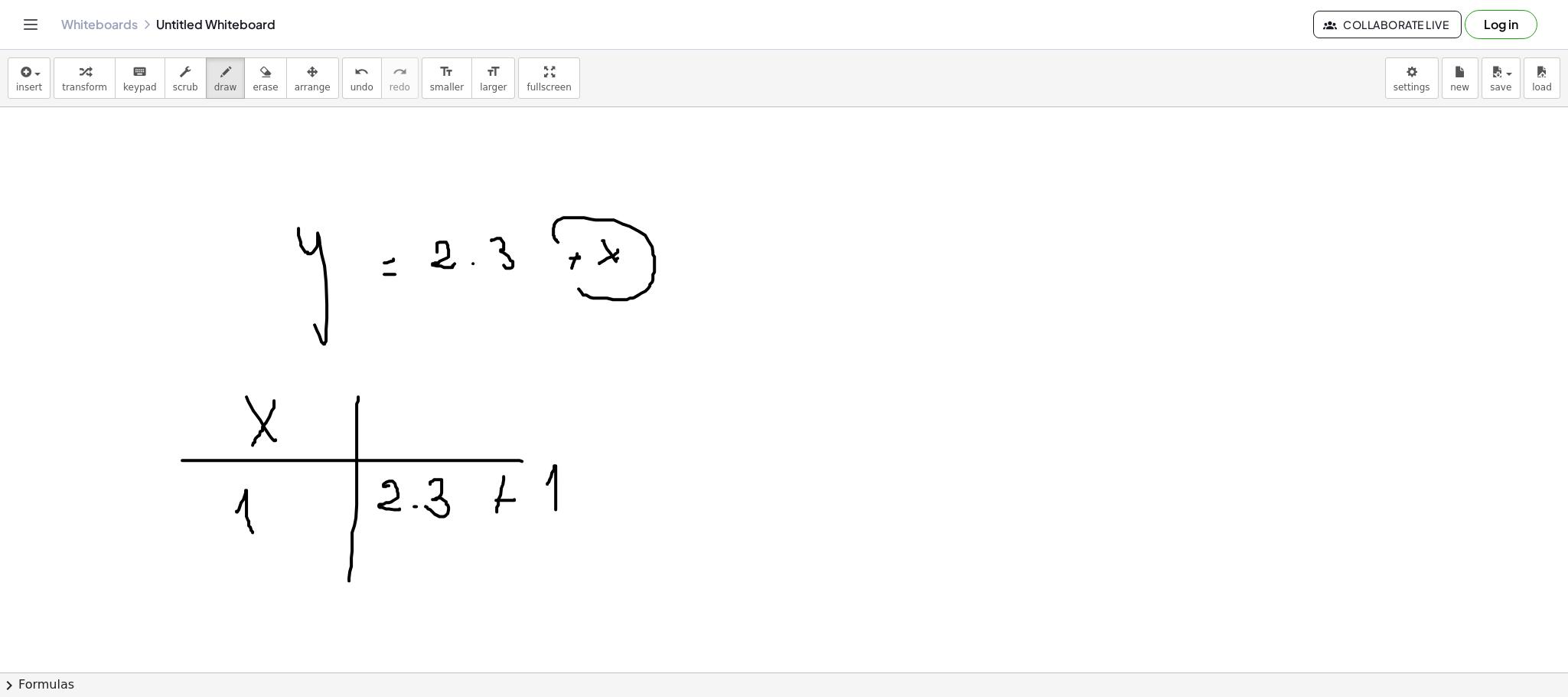
drag, startPoint x: 547, startPoint y: 485, endPoint x: 556, endPoint y: 520, distance: 36.1
click at [556, 520] on div at bounding box center [784, 147] width 1568 height 1228
drag, startPoint x: 579, startPoint y: 510, endPoint x: 582, endPoint y: 497, distance: 13.3
click at [589, 506] on div at bounding box center [784, 147] width 1568 height 1228
click at [588, 494] on div at bounding box center [784, 147] width 1568 height 1228
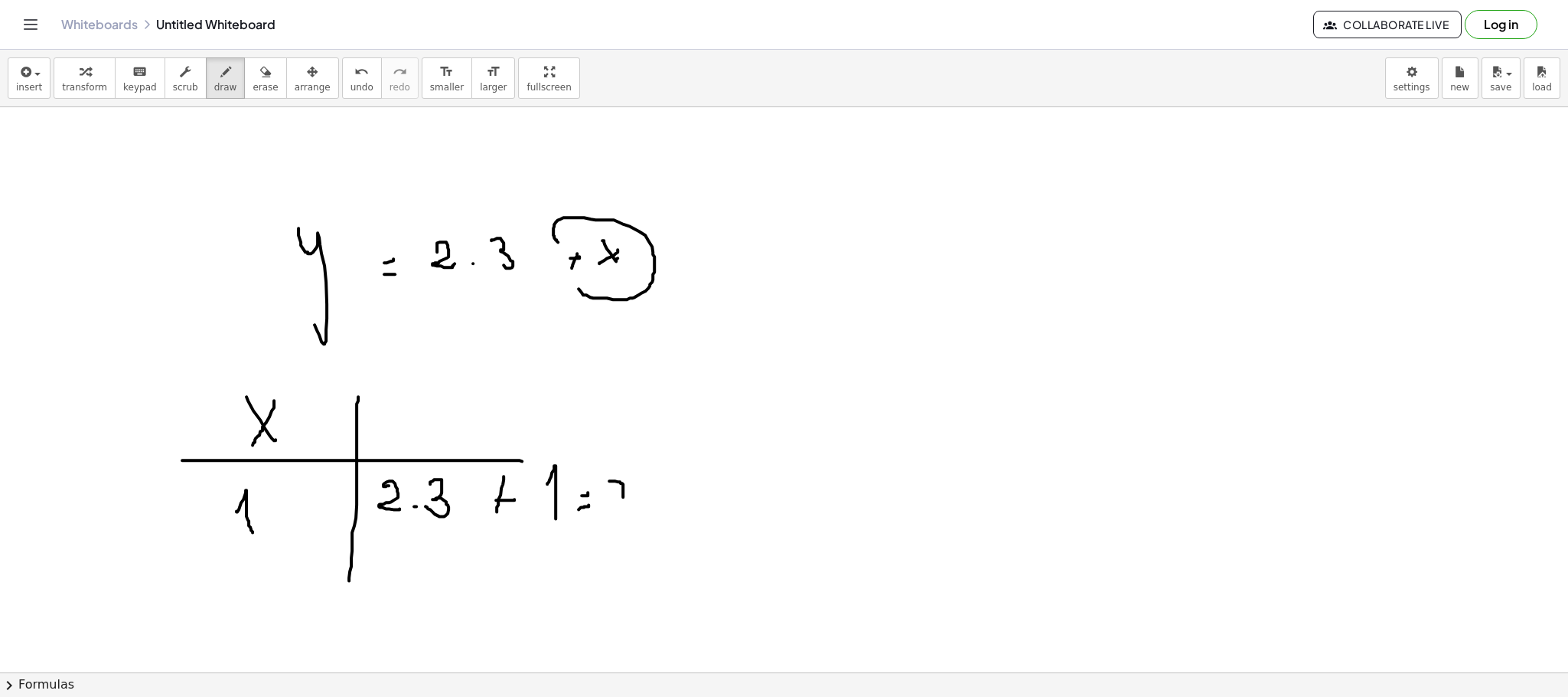
drag, startPoint x: 609, startPoint y: 483, endPoint x: 613, endPoint y: 510, distance: 27.3
click at [617, 517] on div at bounding box center [784, 147] width 1568 height 1228
drag, startPoint x: 609, startPoint y: 508, endPoint x: 620, endPoint y: 508, distance: 11.0
click at [620, 508] on div at bounding box center [784, 147] width 1568 height 1228
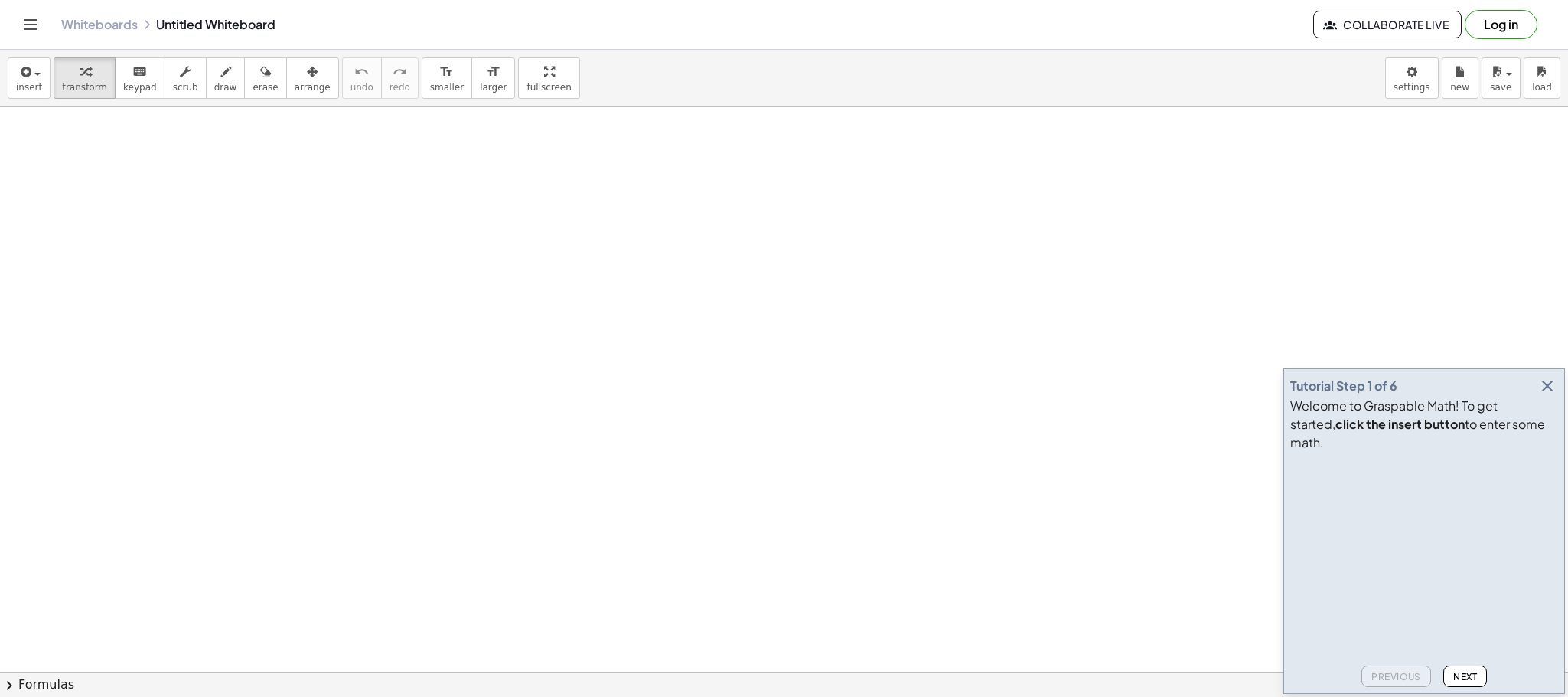
drag, startPoint x: 284, startPoint y: 198, endPoint x: 250, endPoint y: 393, distance: 197.9
click at [218, 76] on div "button" at bounding box center [226, 71] width 23 height 18
drag, startPoint x: 291, startPoint y: 209, endPoint x: 265, endPoint y: 462, distance: 254.3
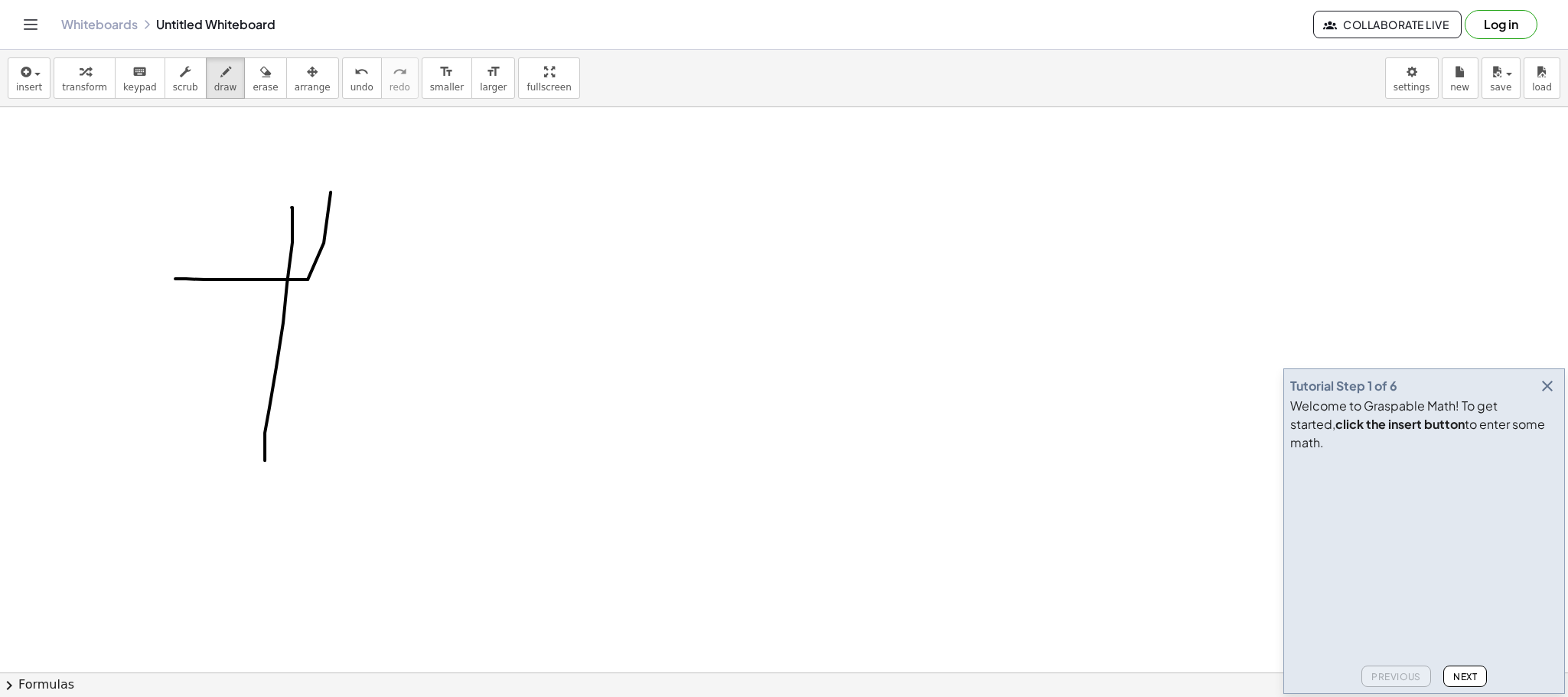
drag, startPoint x: 176, startPoint y: 280, endPoint x: 344, endPoint y: 189, distance: 191.1
drag, startPoint x: 182, startPoint y: 277, endPoint x: 513, endPoint y: 292, distance: 331.3
drag, startPoint x: 237, startPoint y: 208, endPoint x: 252, endPoint y: 251, distance: 45.5
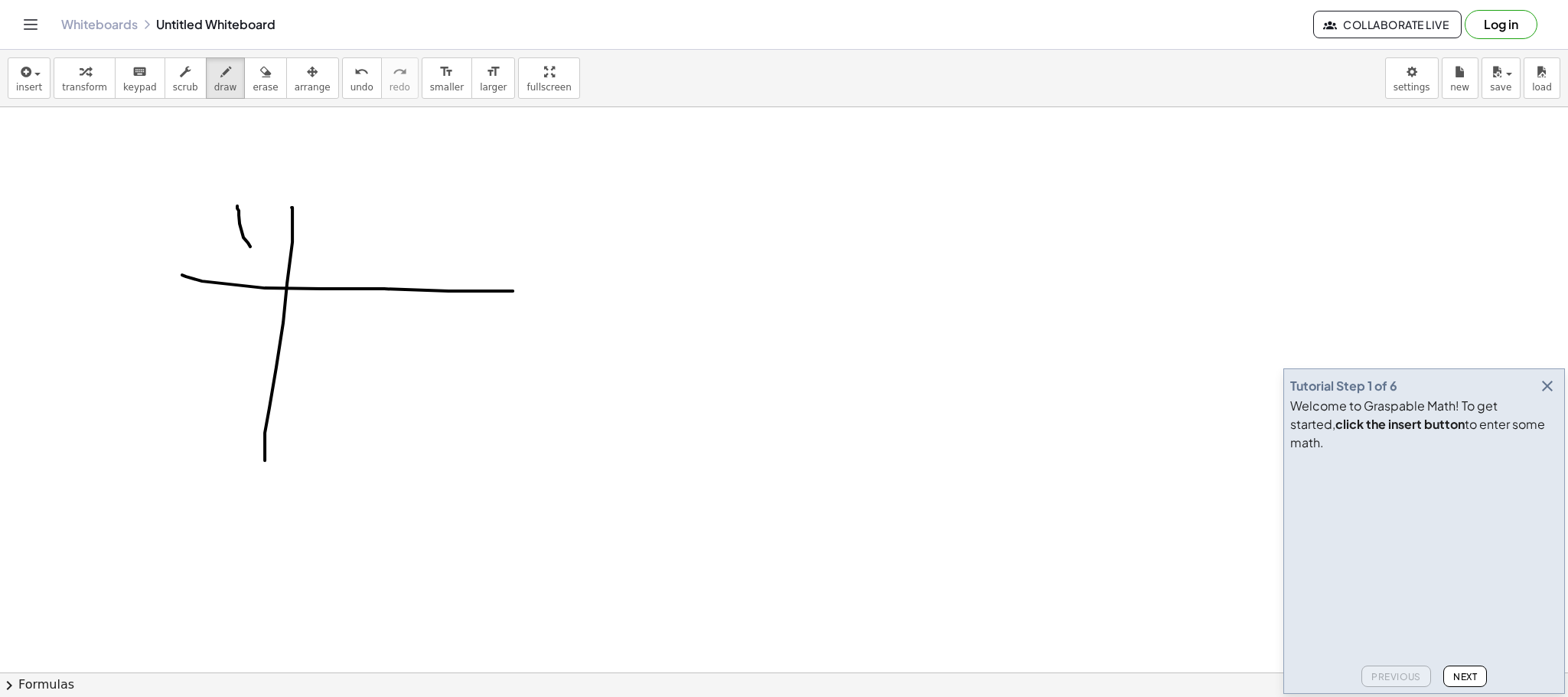
drag, startPoint x: 239, startPoint y: 230, endPoint x: 217, endPoint y: 242, distance: 25.1
drag, startPoint x: 356, startPoint y: 233, endPoint x: 342, endPoint y: 257, distance: 27.8
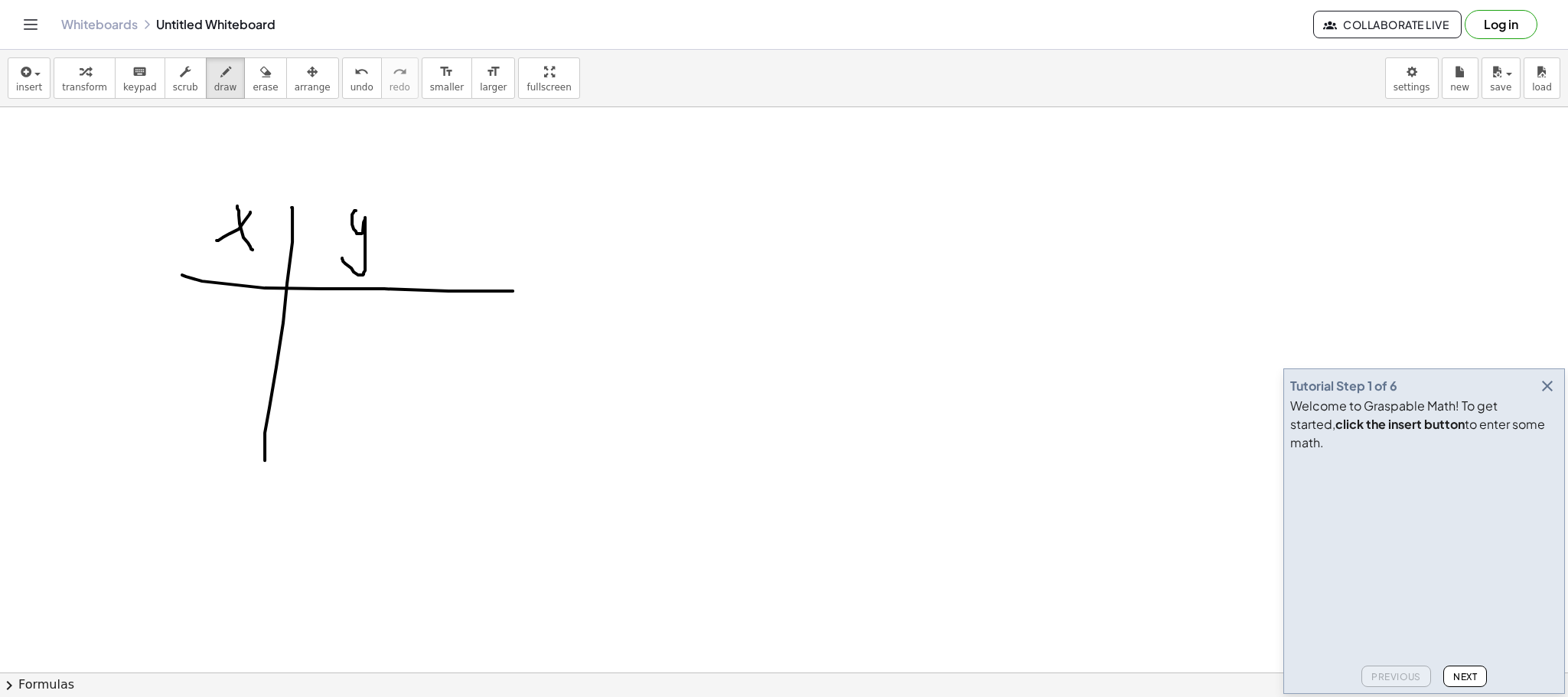
click at [1550, 395] on icon "button" at bounding box center [1546, 386] width 18 height 18
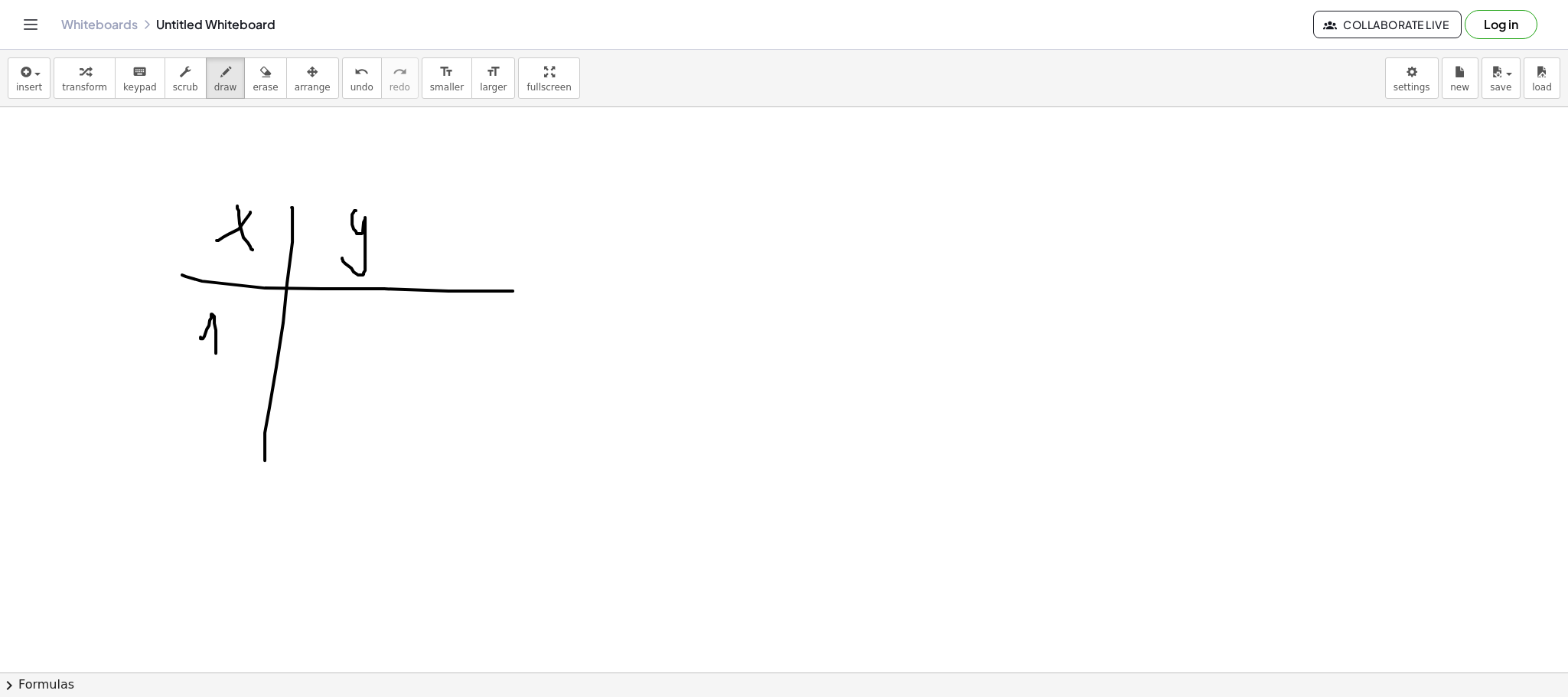
drag, startPoint x: 201, startPoint y: 338, endPoint x: 216, endPoint y: 356, distance: 23.4
drag, startPoint x: 200, startPoint y: 395, endPoint x: 223, endPoint y: 424, distance: 37.0
drag, startPoint x: 338, startPoint y: 323, endPoint x: 343, endPoint y: 344, distance: 21.6
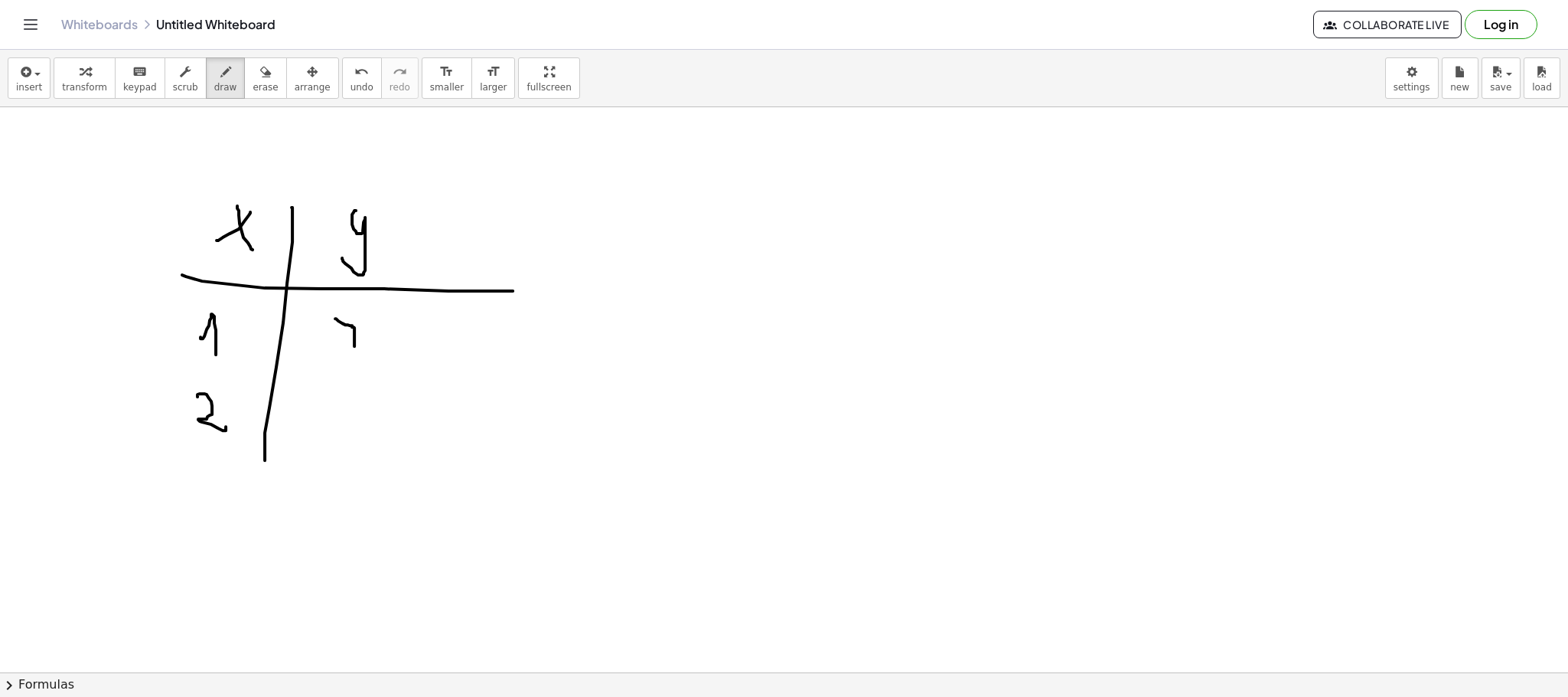
drag, startPoint x: 334, startPoint y: 413, endPoint x: 328, endPoint y: 406, distance: 9.2
drag, startPoint x: 352, startPoint y: 345, endPoint x: 349, endPoint y: 363, distance: 18.2
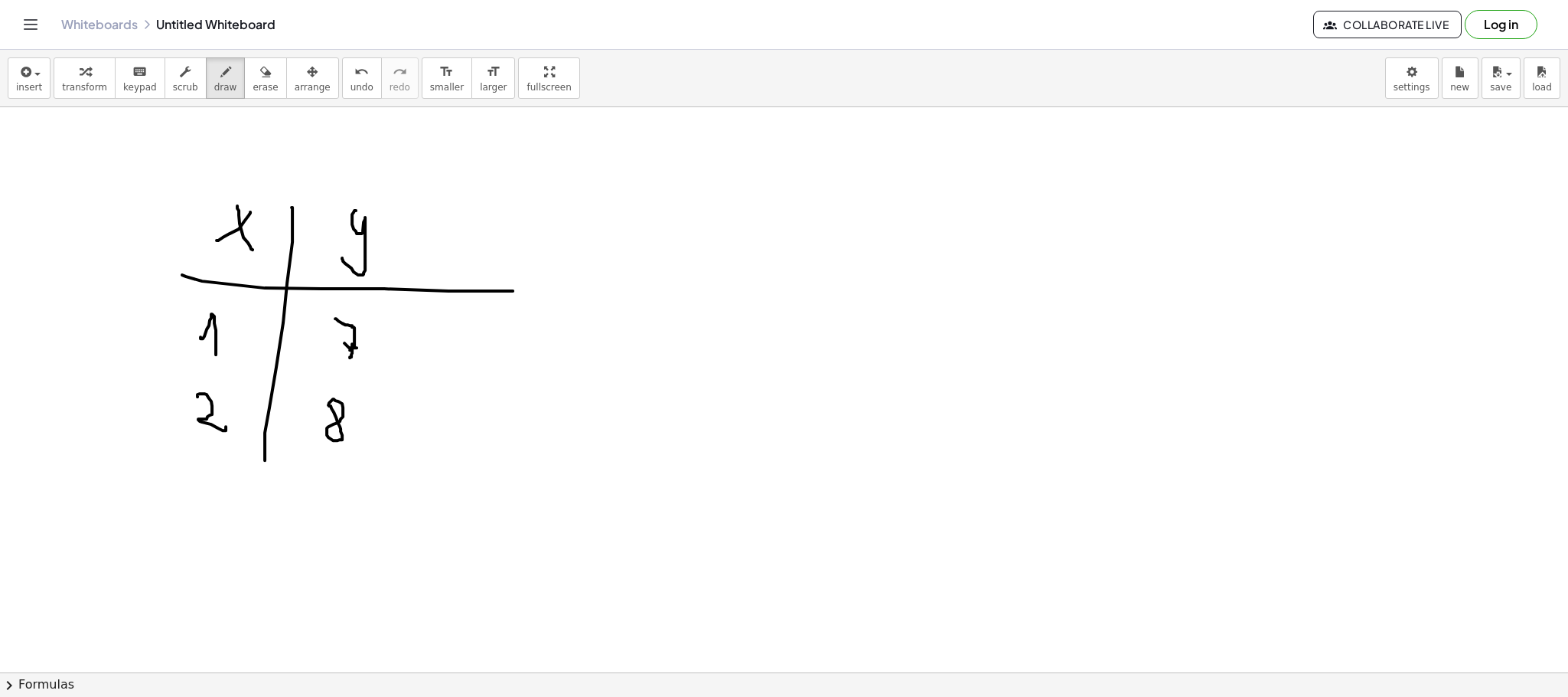
drag, startPoint x: 485, startPoint y: 315, endPoint x: 494, endPoint y: 380, distance: 65.6
drag, startPoint x: 512, startPoint y: 348, endPoint x: 521, endPoint y: 357, distance: 12.7
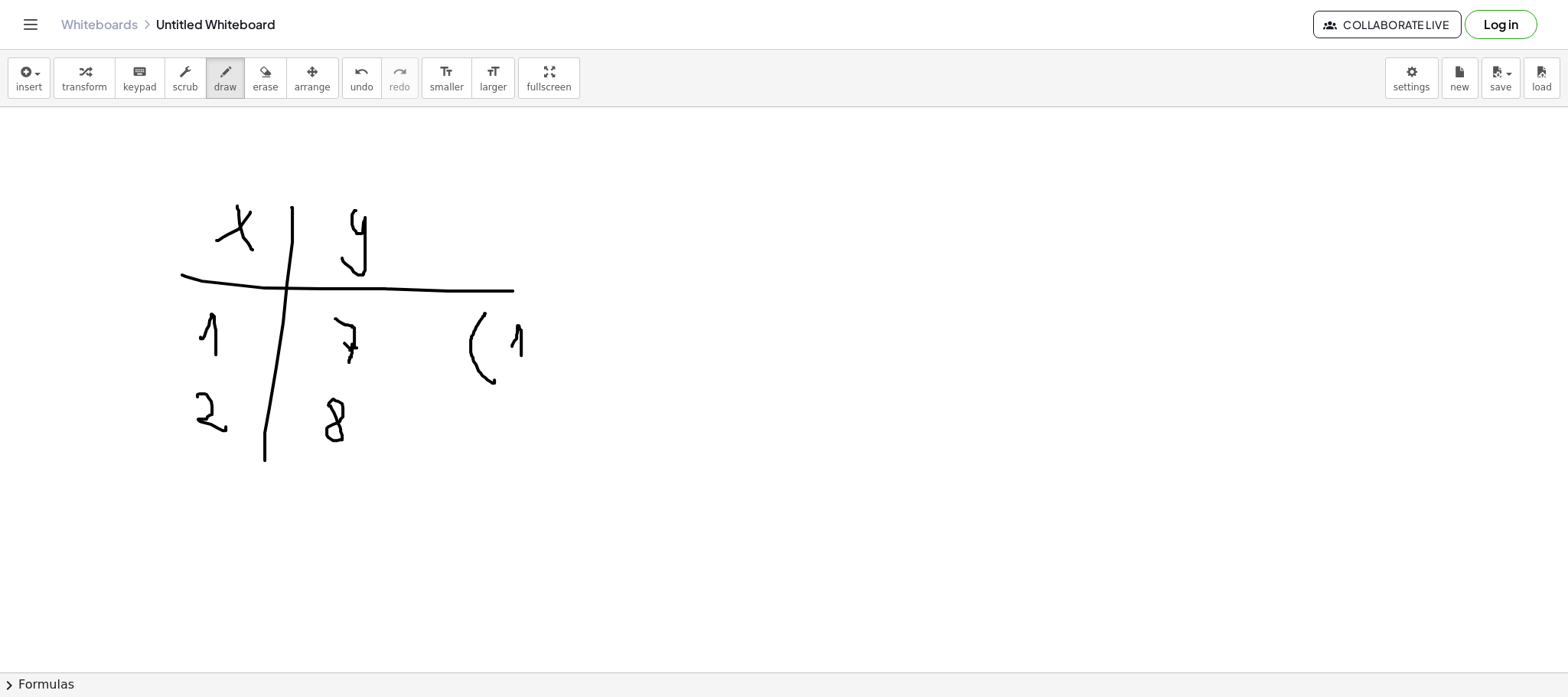
drag, startPoint x: 542, startPoint y: 374, endPoint x: 532, endPoint y: 380, distance: 11.7
drag, startPoint x: 583, startPoint y: 326, endPoint x: 578, endPoint y: 350, distance: 24.5
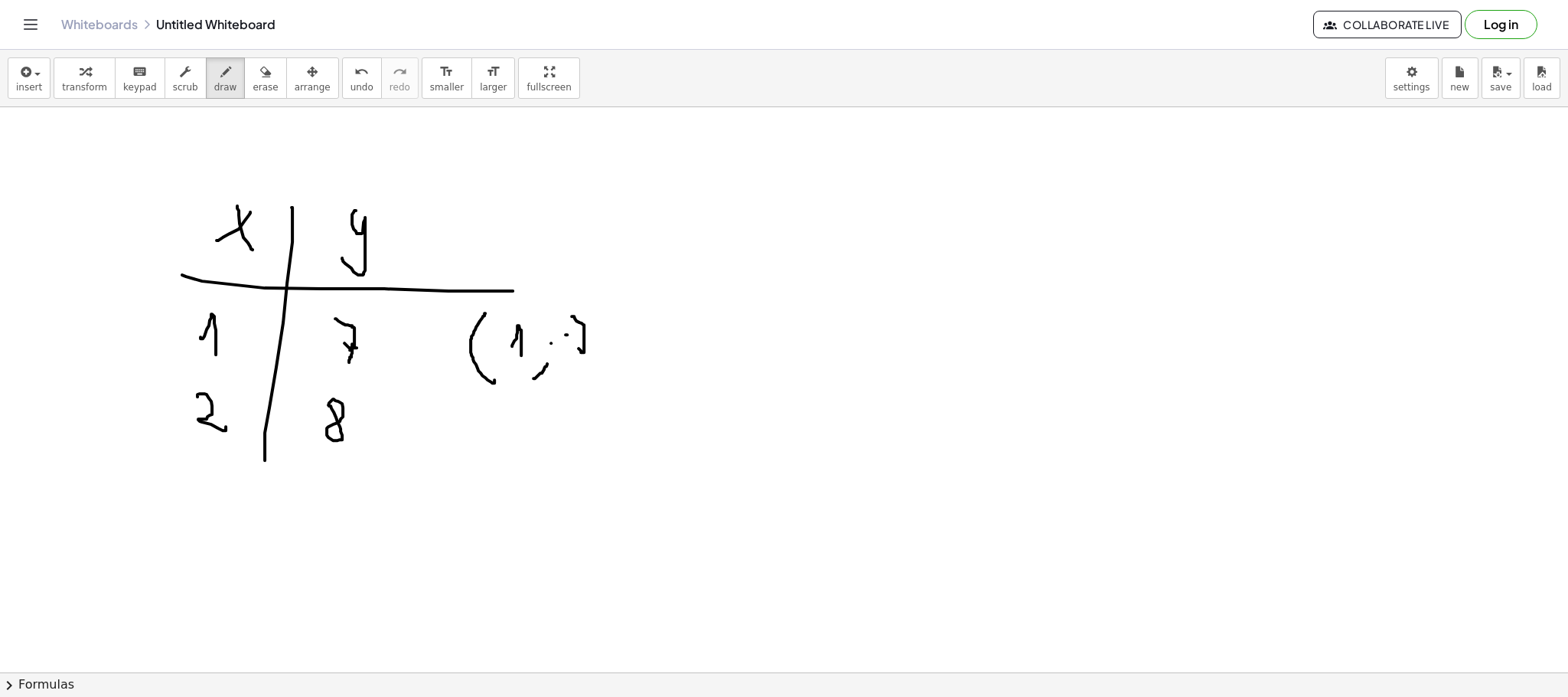
drag, startPoint x: 565, startPoint y: 336, endPoint x: 574, endPoint y: 336, distance: 9.0
drag, startPoint x: 600, startPoint y: 309, endPoint x: 590, endPoint y: 382, distance: 73.7
drag, startPoint x: 469, startPoint y: 417, endPoint x: 496, endPoint y: 425, distance: 28.2
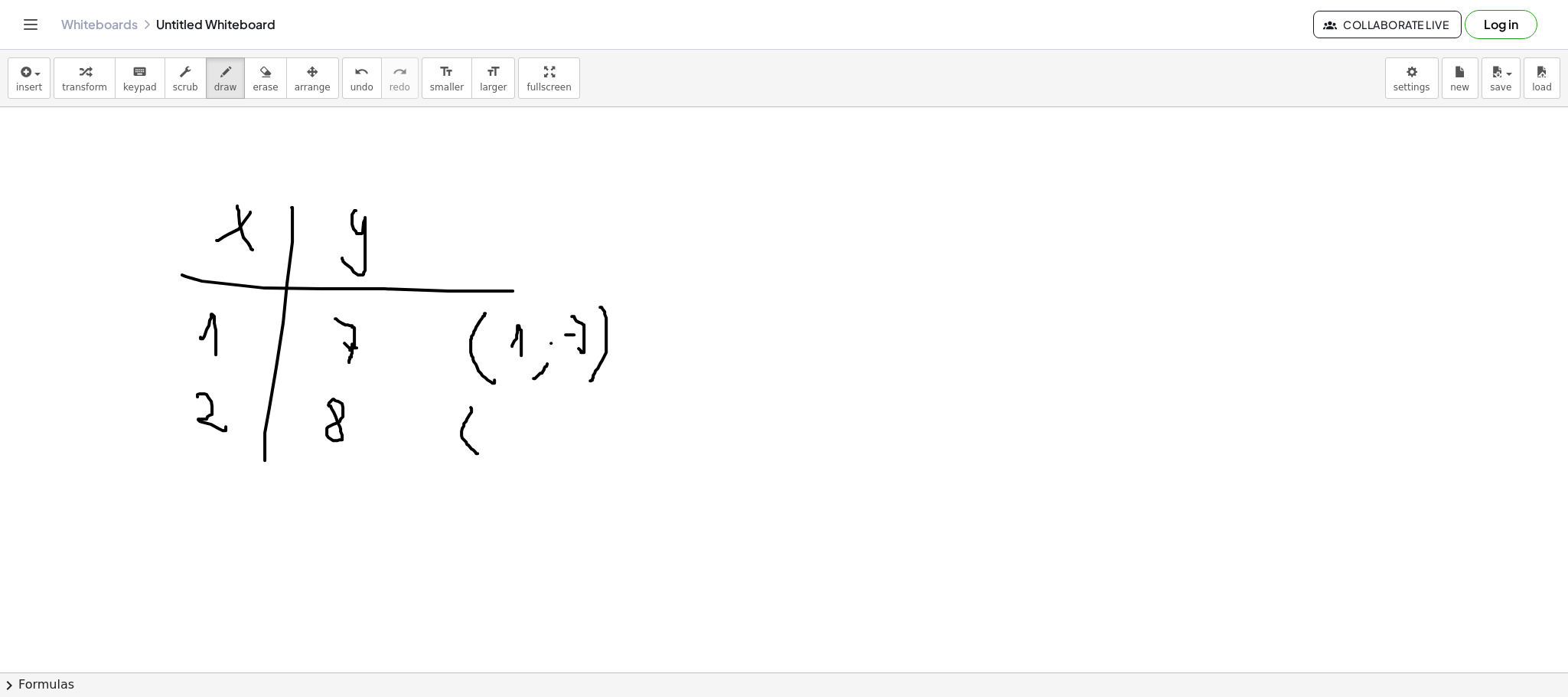
drag, startPoint x: 499, startPoint y: 409, endPoint x: 519, endPoint y: 432, distance: 30.5
drag, startPoint x: 535, startPoint y: 439, endPoint x: 521, endPoint y: 456, distance: 22.0
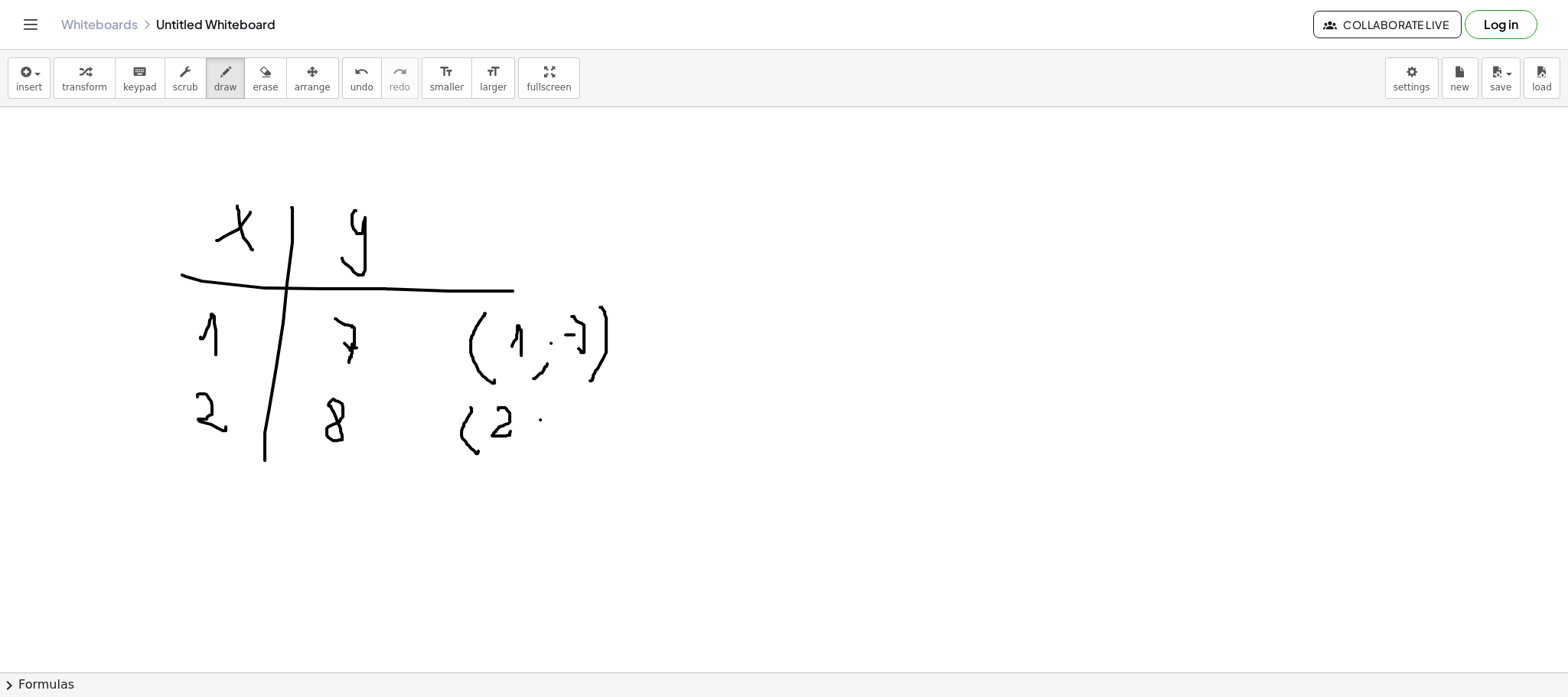
drag, startPoint x: 603, startPoint y: 397, endPoint x: 596, endPoint y: 460, distance: 63.4
drag, startPoint x: 195, startPoint y: 298, endPoint x: 230, endPoint y: 291, distance: 35.7
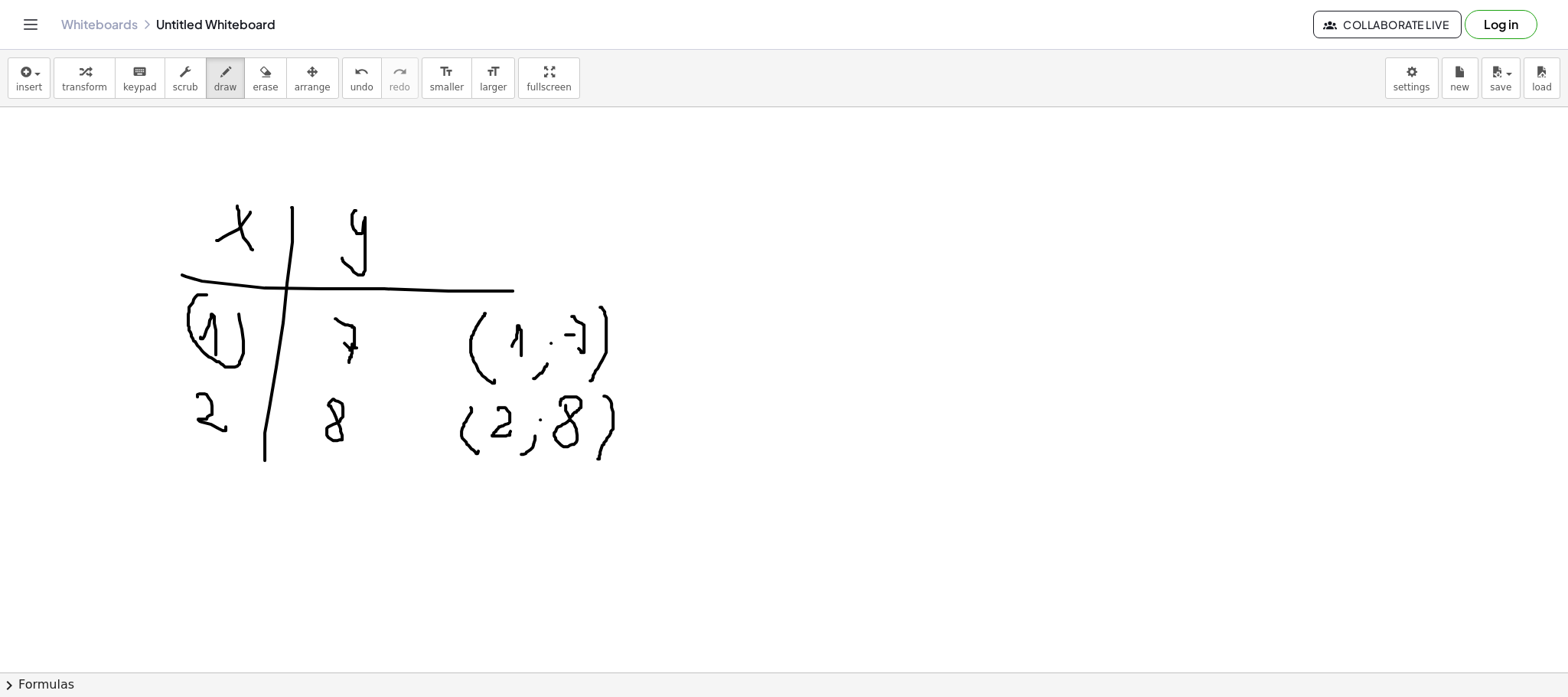
drag, startPoint x: 315, startPoint y: 336, endPoint x: 305, endPoint y: 298, distance: 39.3
drag, startPoint x: 251, startPoint y: 301, endPoint x: 501, endPoint y: 331, distance: 251.8
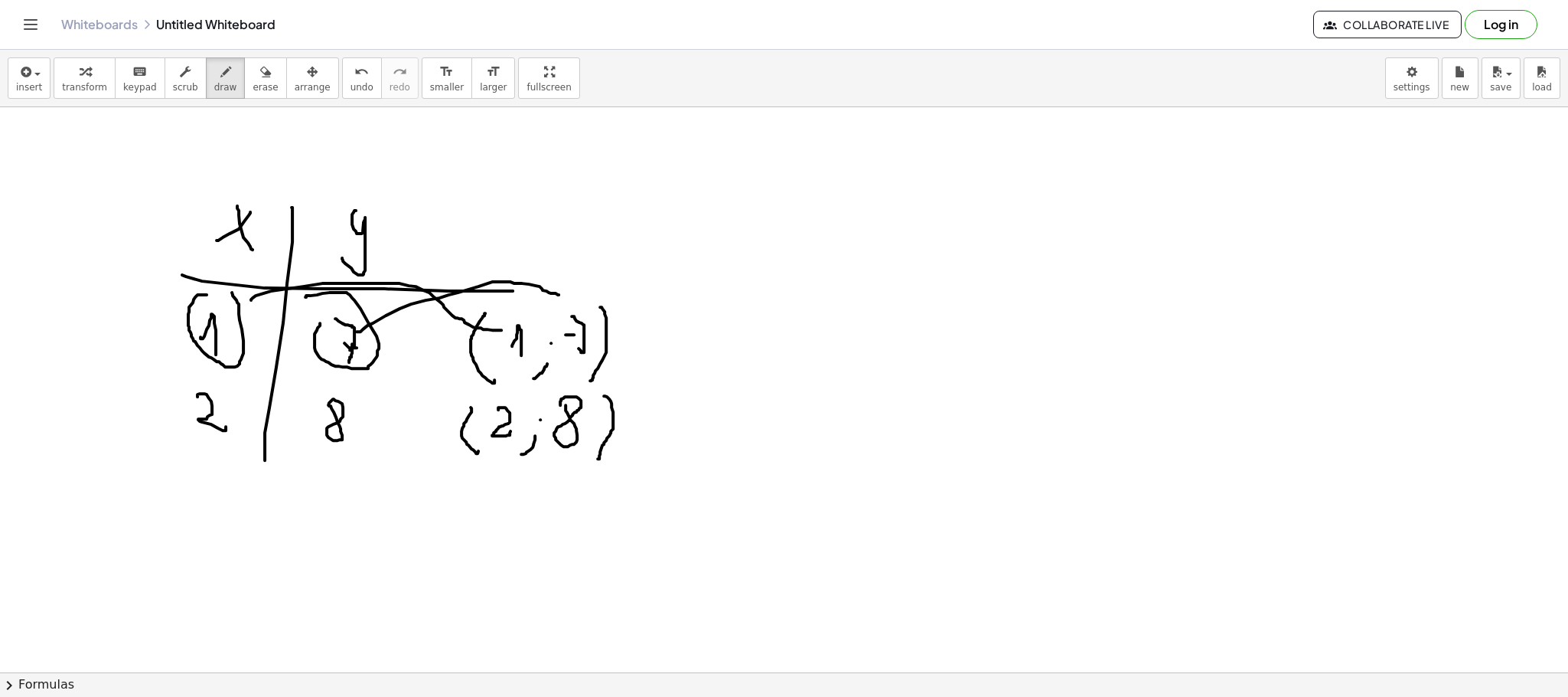
drag, startPoint x: 363, startPoint y: 330, endPoint x: 567, endPoint y: 304, distance: 205.7
drag, startPoint x: 221, startPoint y: 400, endPoint x: 469, endPoint y: 430, distance: 249.8
drag, startPoint x: 343, startPoint y: 457, endPoint x: 558, endPoint y: 453, distance: 215.0
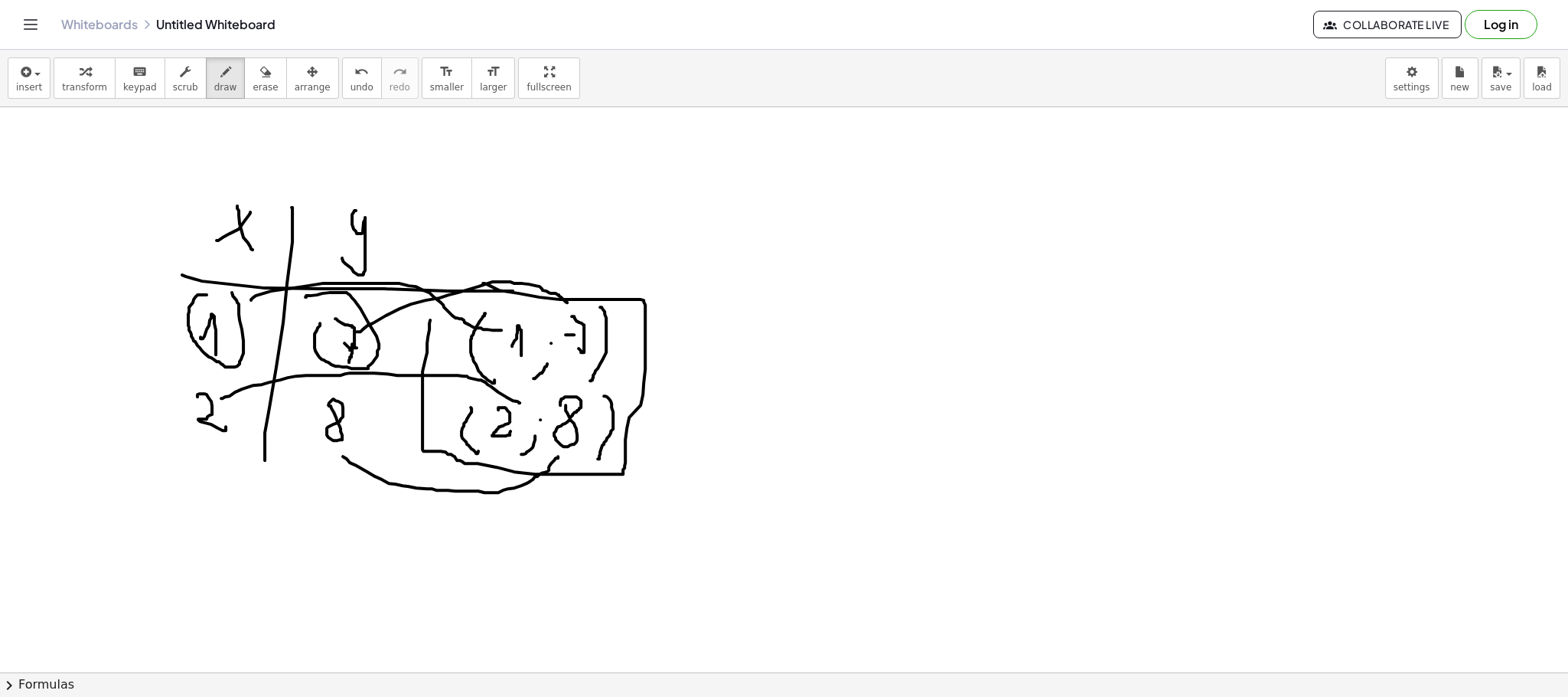
drag, startPoint x: 483, startPoint y: 285, endPoint x: 437, endPoint y: 308, distance: 51.4
drag, startPoint x: 923, startPoint y: 212, endPoint x: 917, endPoint y: 553, distance: 341.1
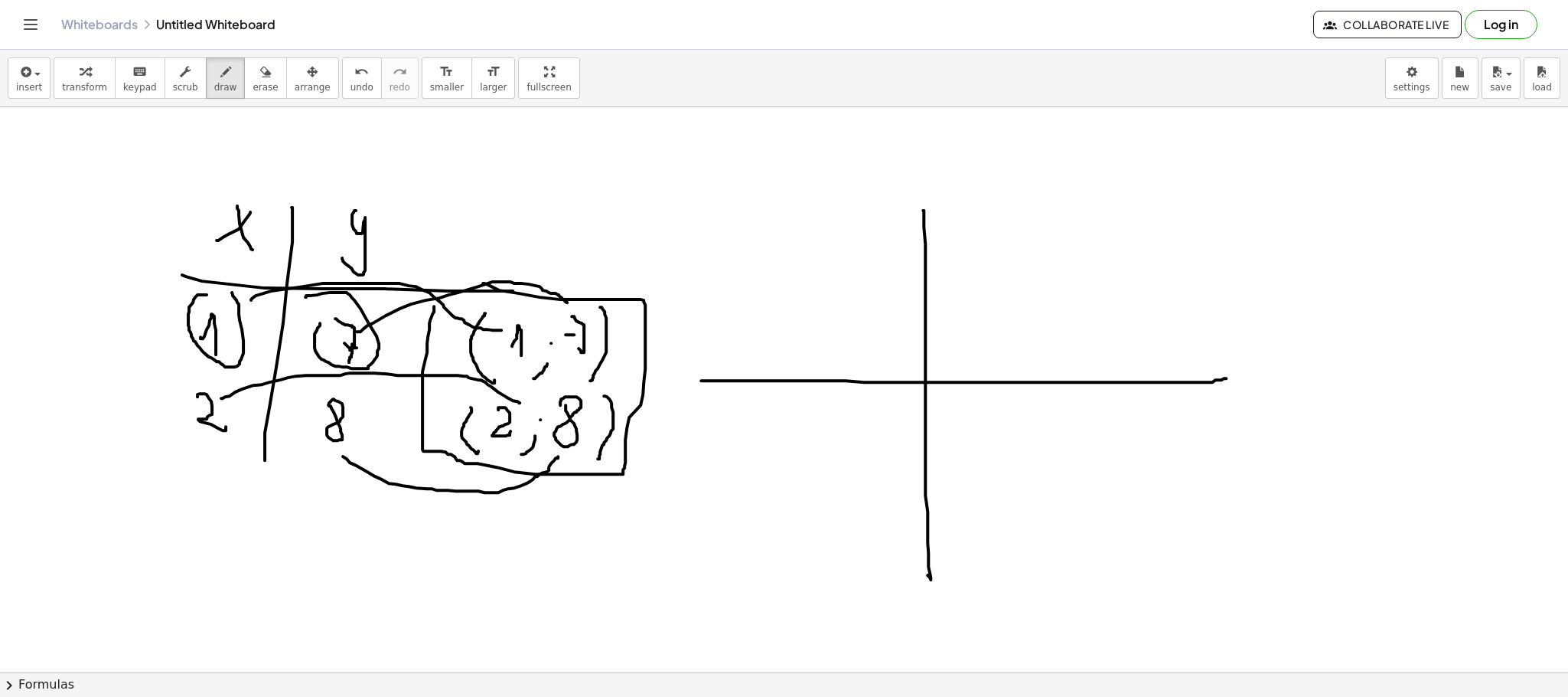
drag, startPoint x: 701, startPoint y: 382, endPoint x: 1237, endPoint y: 379, distance: 536.0
drag, startPoint x: 955, startPoint y: 380, endPoint x: 953, endPoint y: 390, distance: 10.2
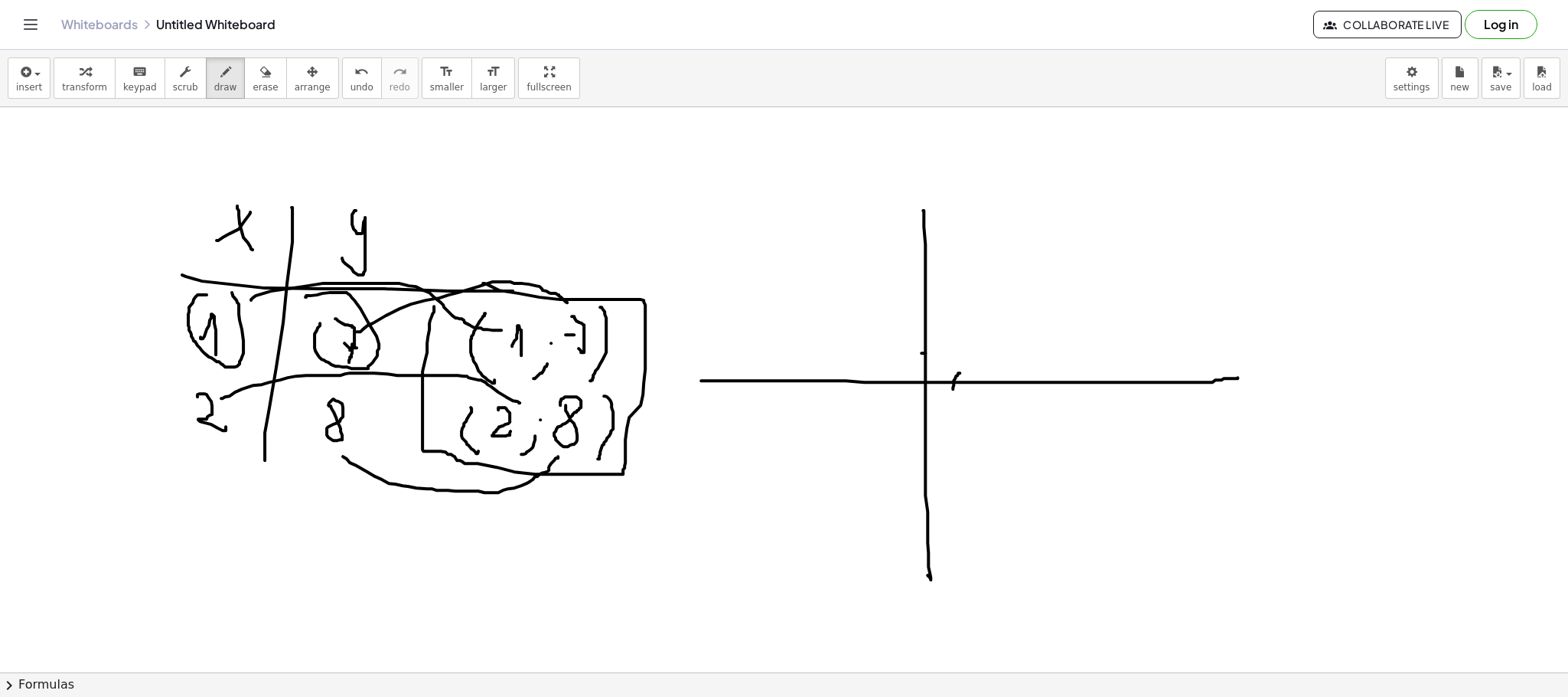
drag, startPoint x: 928, startPoint y: 327, endPoint x: 930, endPoint y: 319, distance: 8.2
drag, startPoint x: 921, startPoint y: 260, endPoint x: 925, endPoint y: 248, distance: 12.6
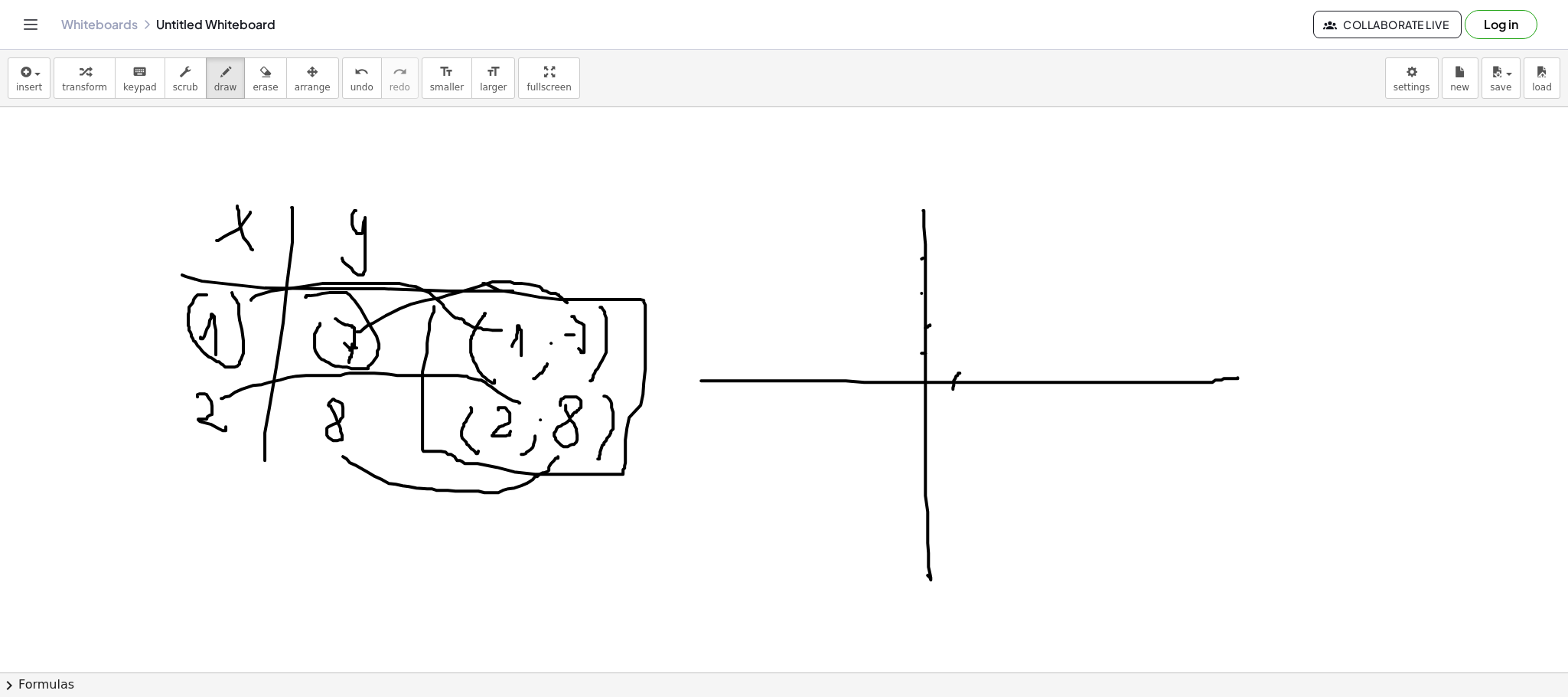
drag, startPoint x: 921, startPoint y: 182, endPoint x: 921, endPoint y: 221, distance: 39.0
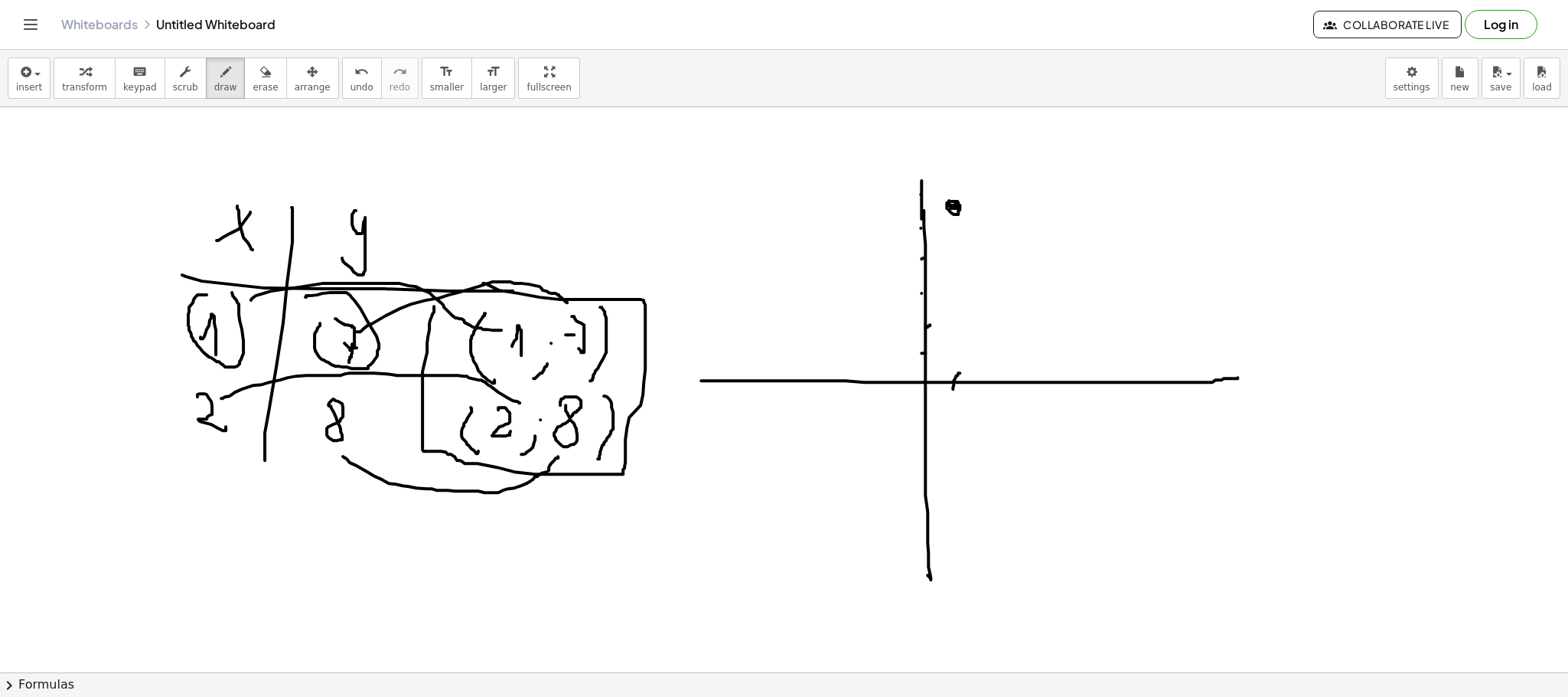
drag, startPoint x: 995, startPoint y: 379, endPoint x: 995, endPoint y: 388, distance: 9.0
drag, startPoint x: 919, startPoint y: 163, endPoint x: 916, endPoint y: 189, distance: 26.2
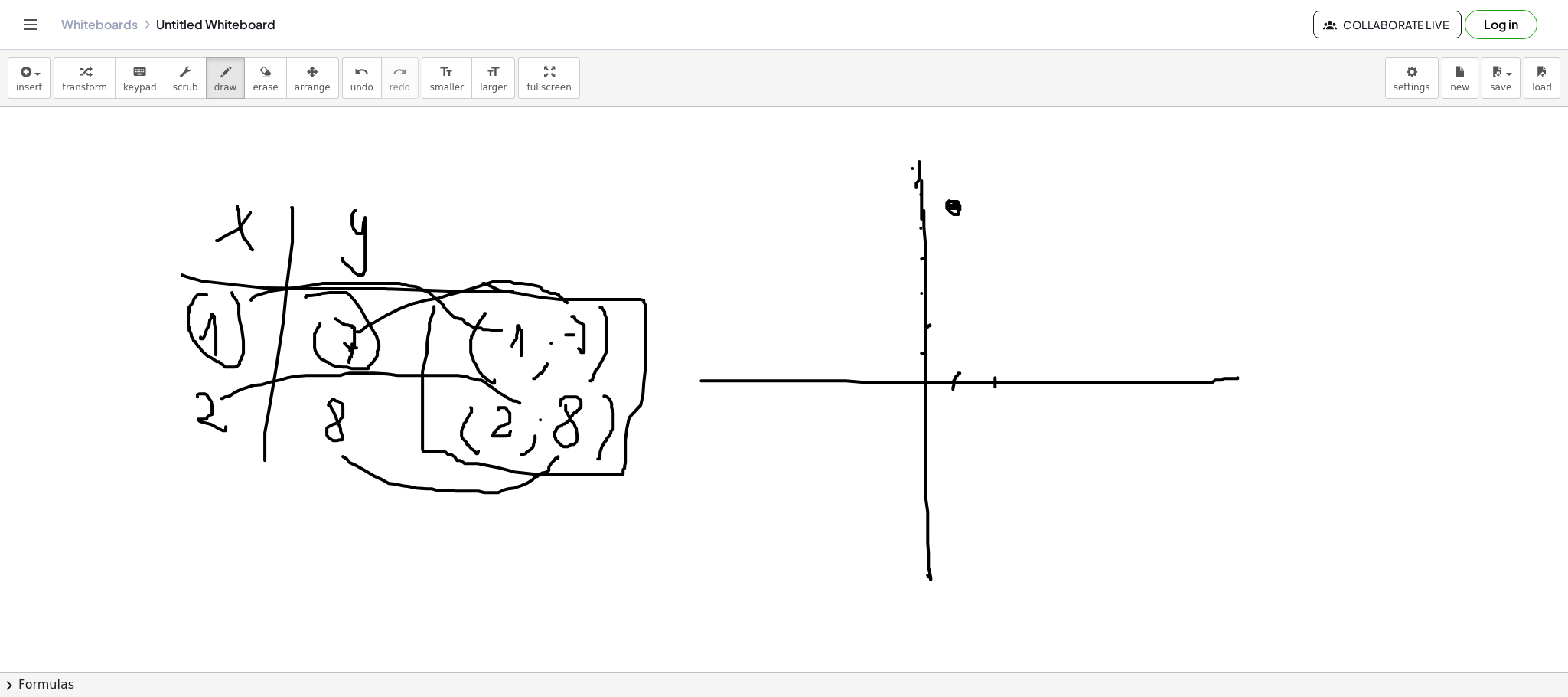
drag, startPoint x: 912, startPoint y: 170, endPoint x: 923, endPoint y: 170, distance: 11.0
drag, startPoint x: 948, startPoint y: 209, endPoint x: 1047, endPoint y: 127, distance: 128.5
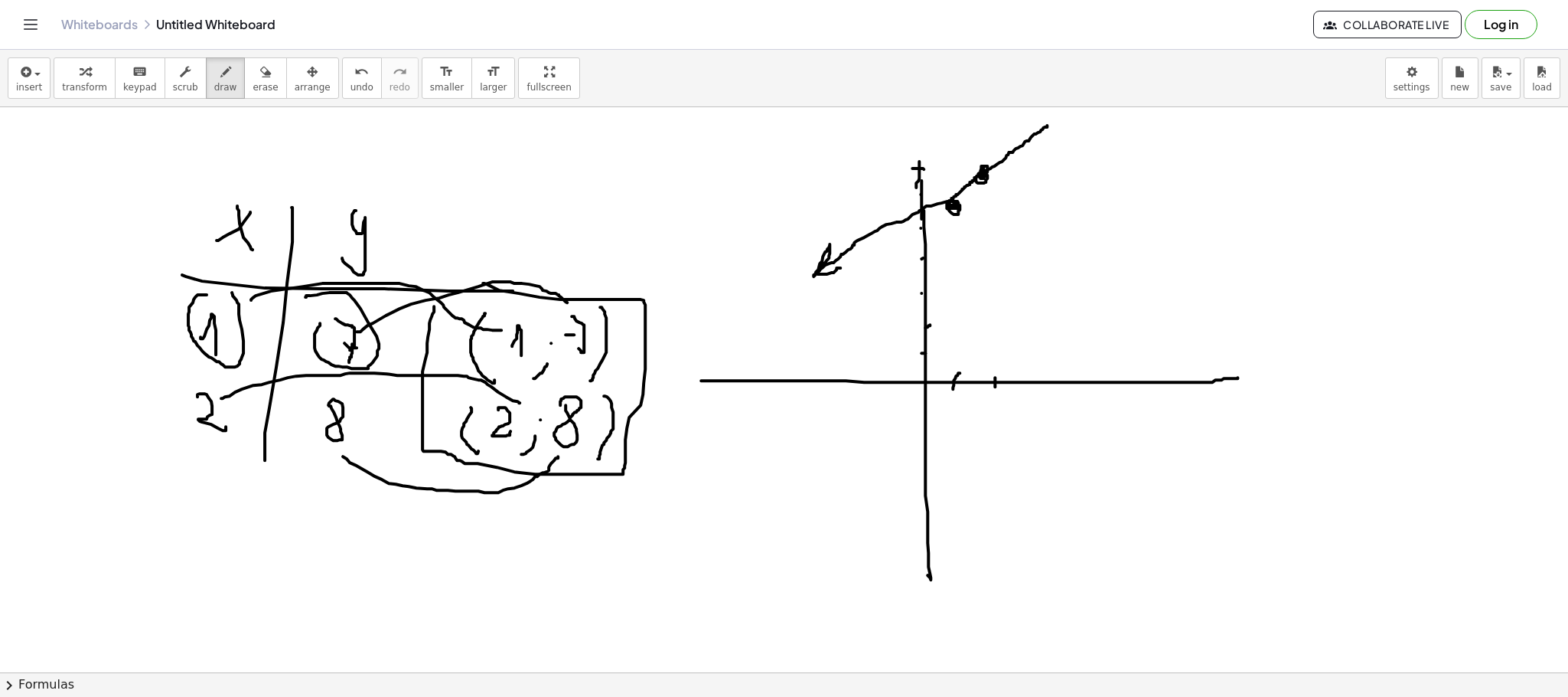
drag, startPoint x: 937, startPoint y: 205, endPoint x: 887, endPoint y: 234, distance: 57.8
drag, startPoint x: 1020, startPoint y: 126, endPoint x: 1038, endPoint y: 155, distance: 34.1
